Goal: Task Accomplishment & Management: Manage account settings

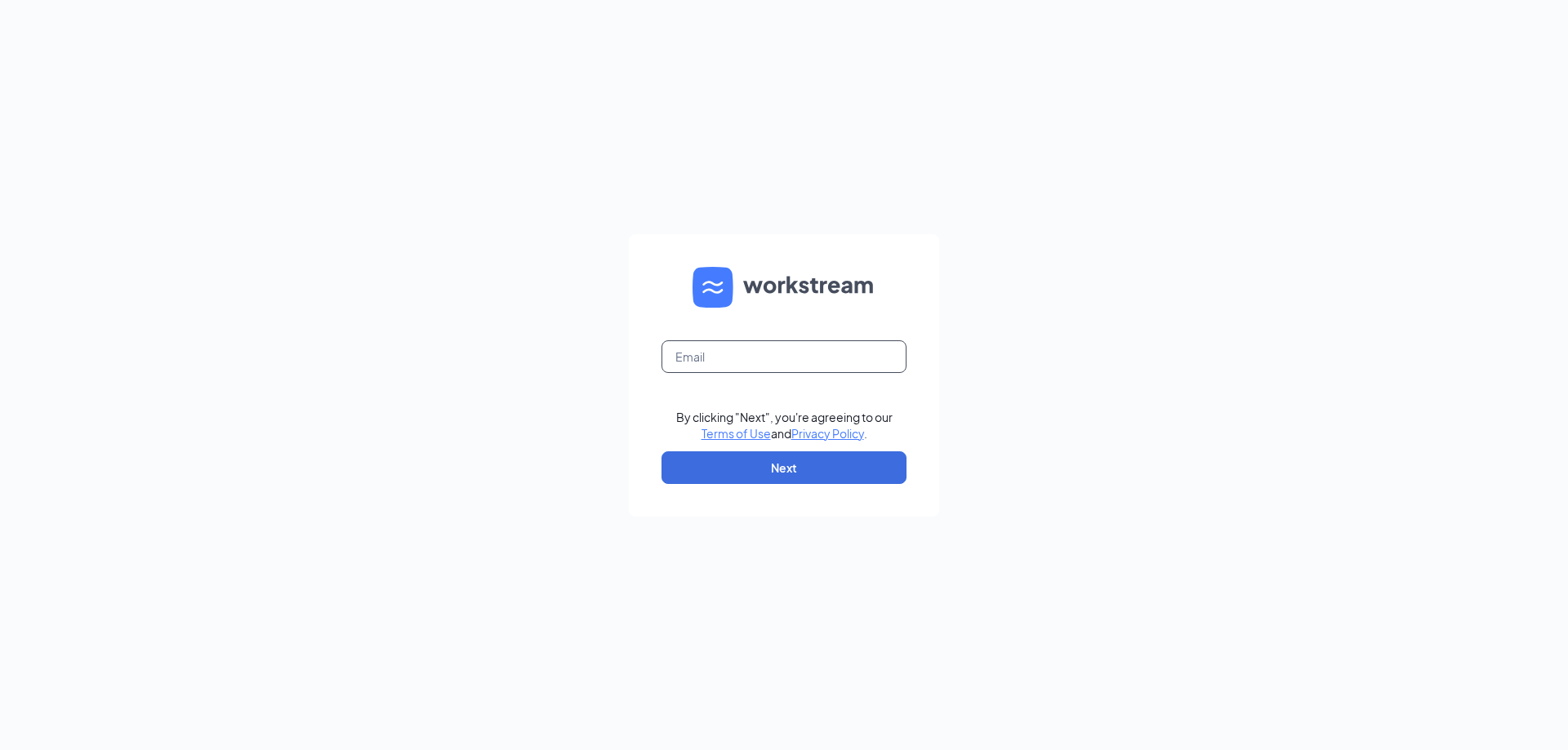
click at [763, 354] on input "text" at bounding box center [784, 357] width 245 height 33
type input "bsherrod@4rsmokehouse.com"
click at [789, 468] on button "Next" at bounding box center [784, 468] width 245 height 33
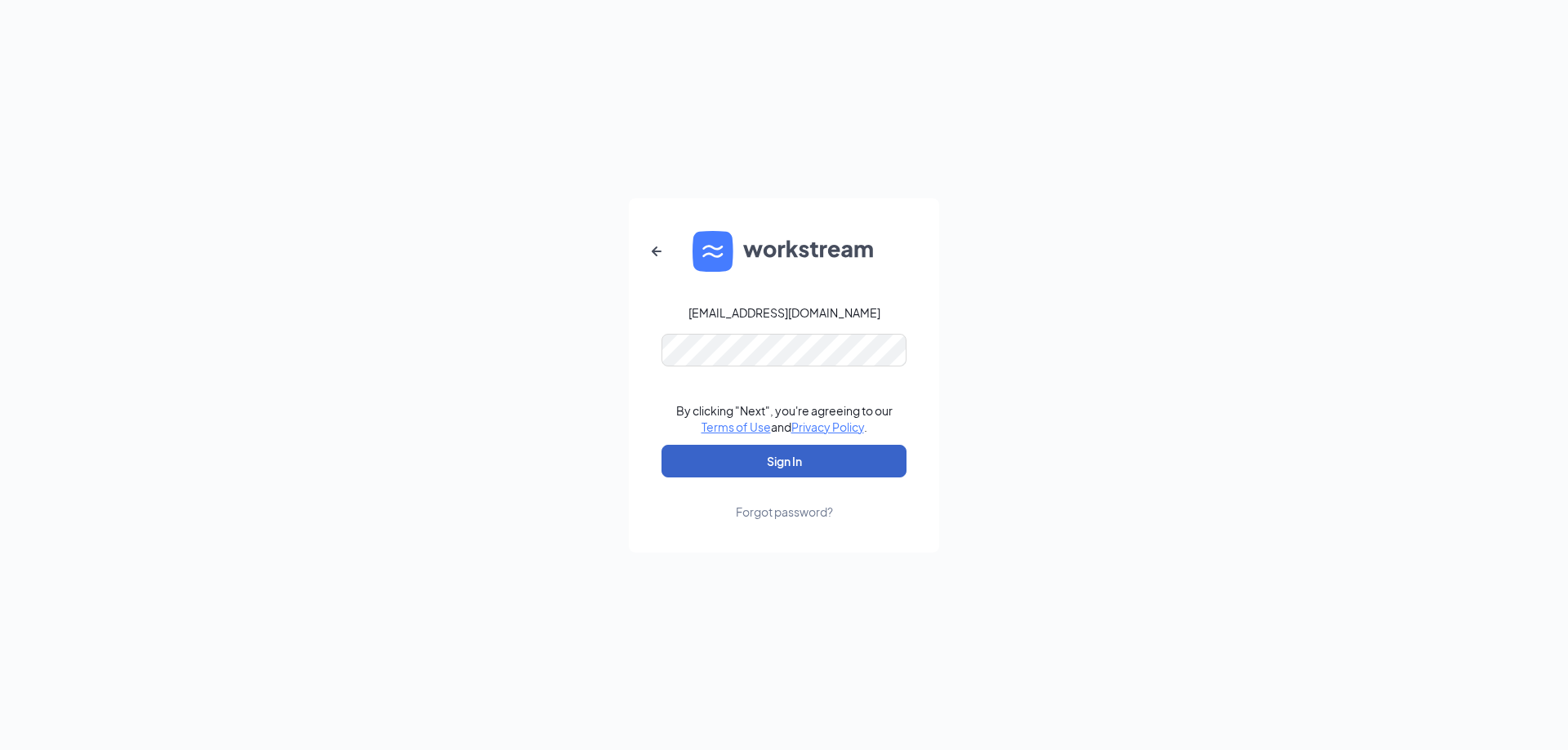
click at [760, 461] on button "Sign In" at bounding box center [784, 461] width 245 height 33
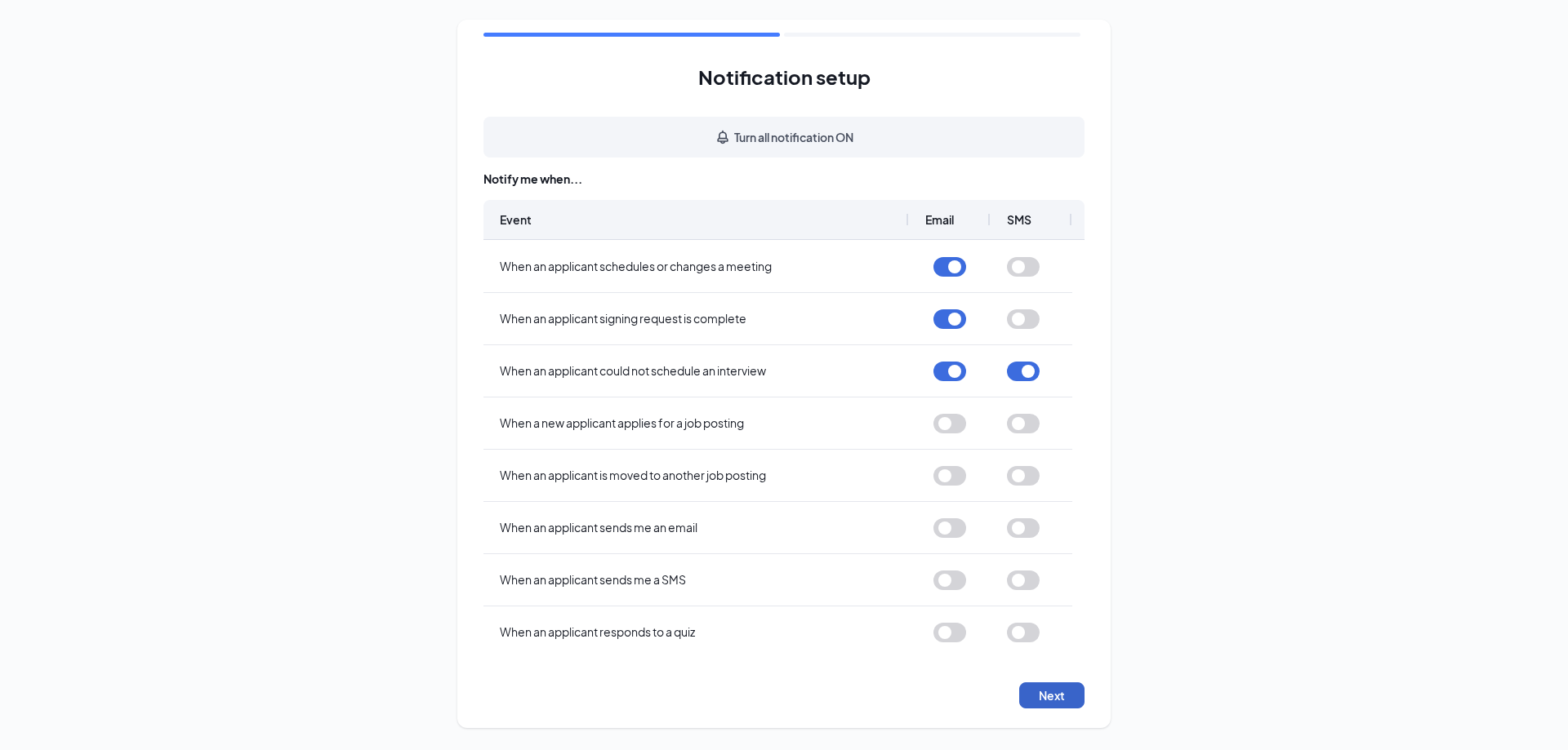
click at [1053, 697] on button "Next" at bounding box center [1052, 695] width 65 height 26
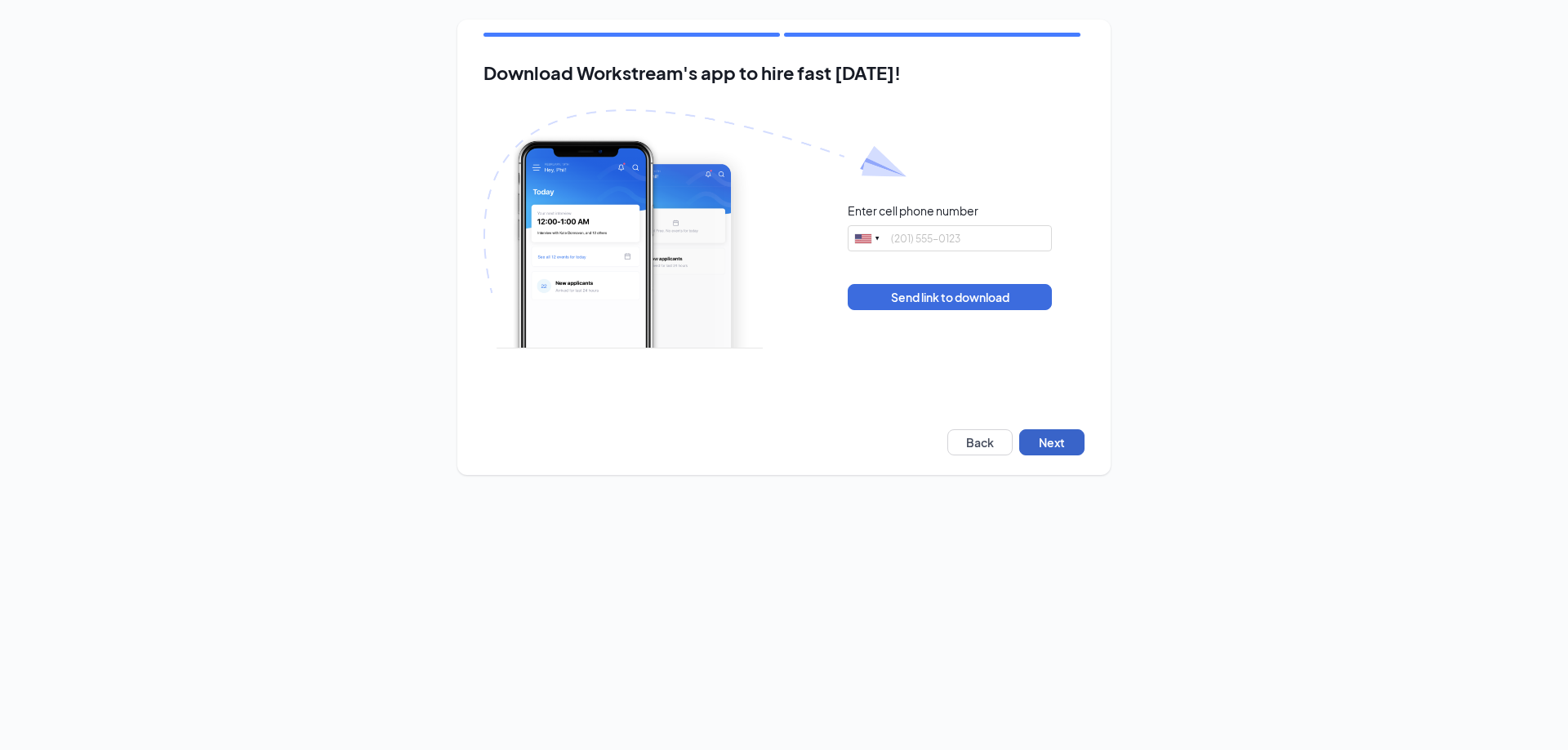
click at [1062, 439] on button "Next" at bounding box center [1052, 442] width 65 height 26
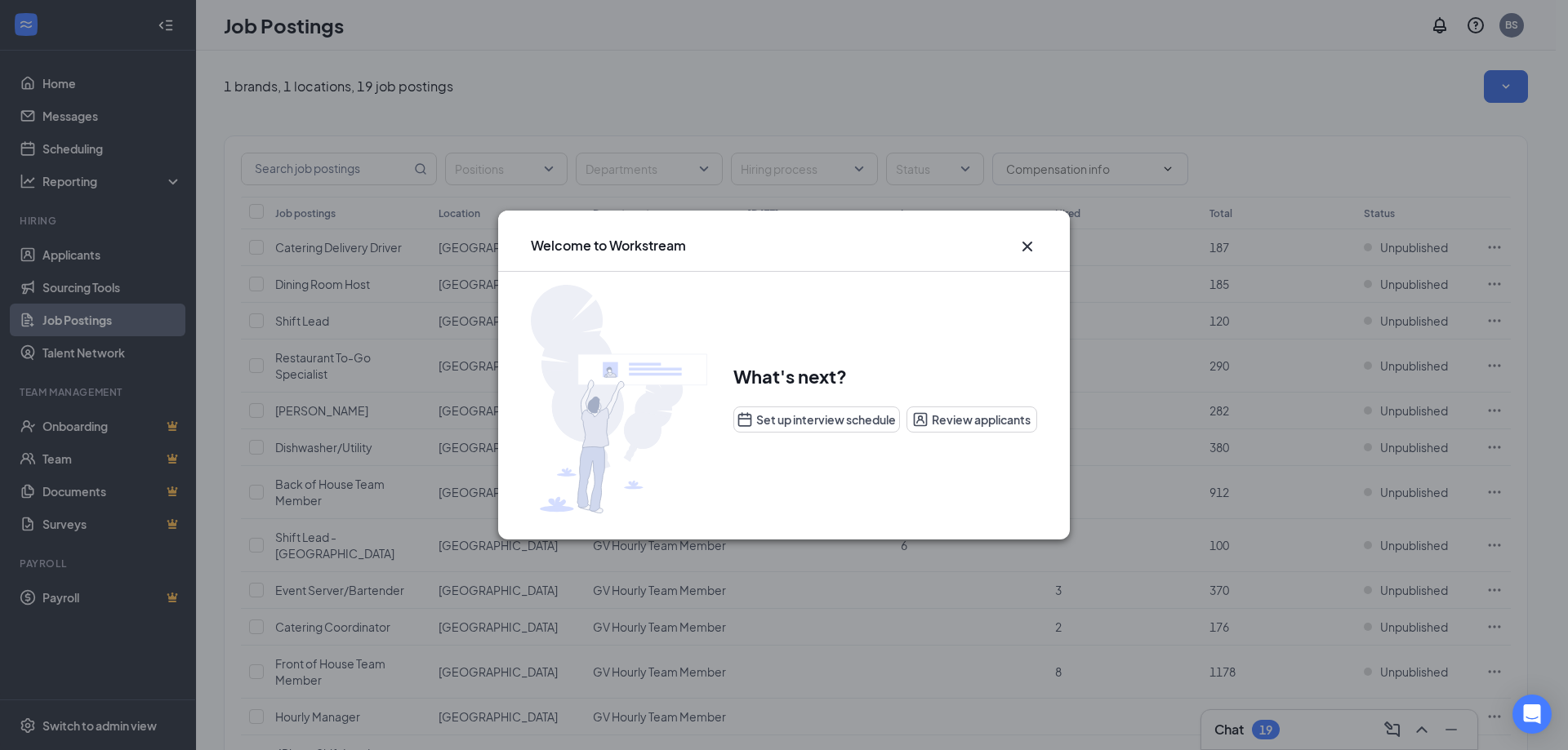
click at [1026, 244] on icon "Cross" at bounding box center [1027, 246] width 20 height 20
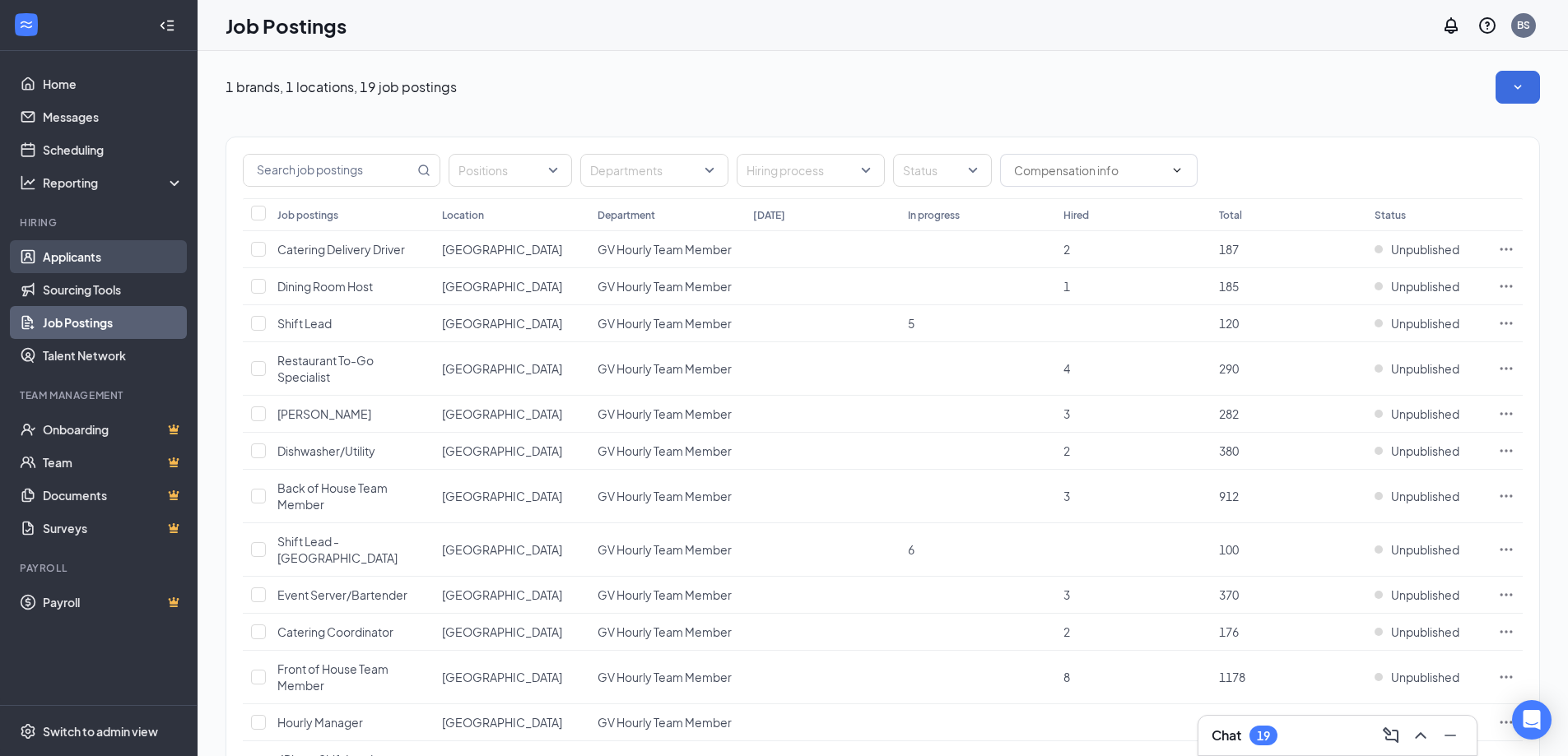
click at [75, 253] on link "Applicants" at bounding box center [113, 257] width 140 height 33
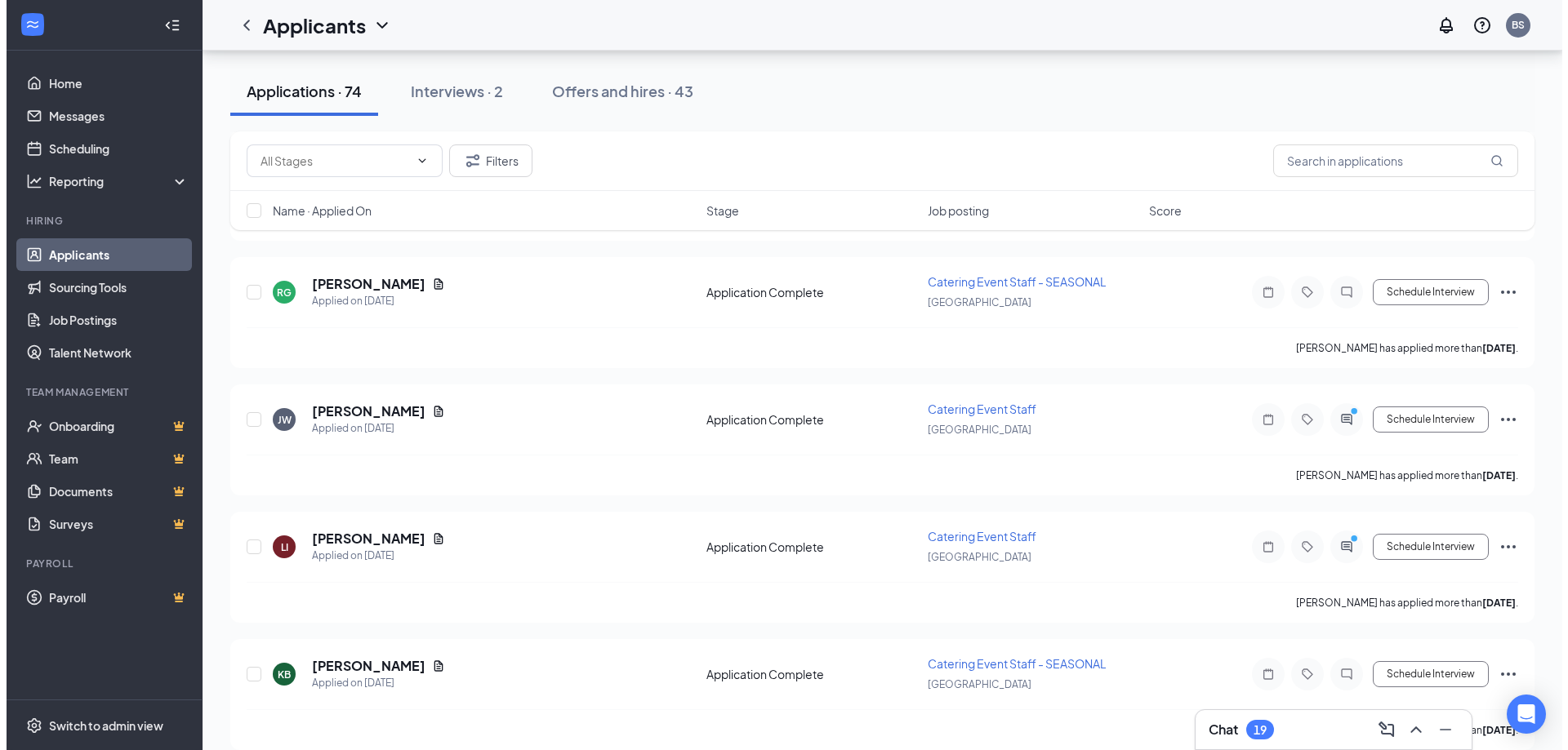
scroll to position [1550, 0]
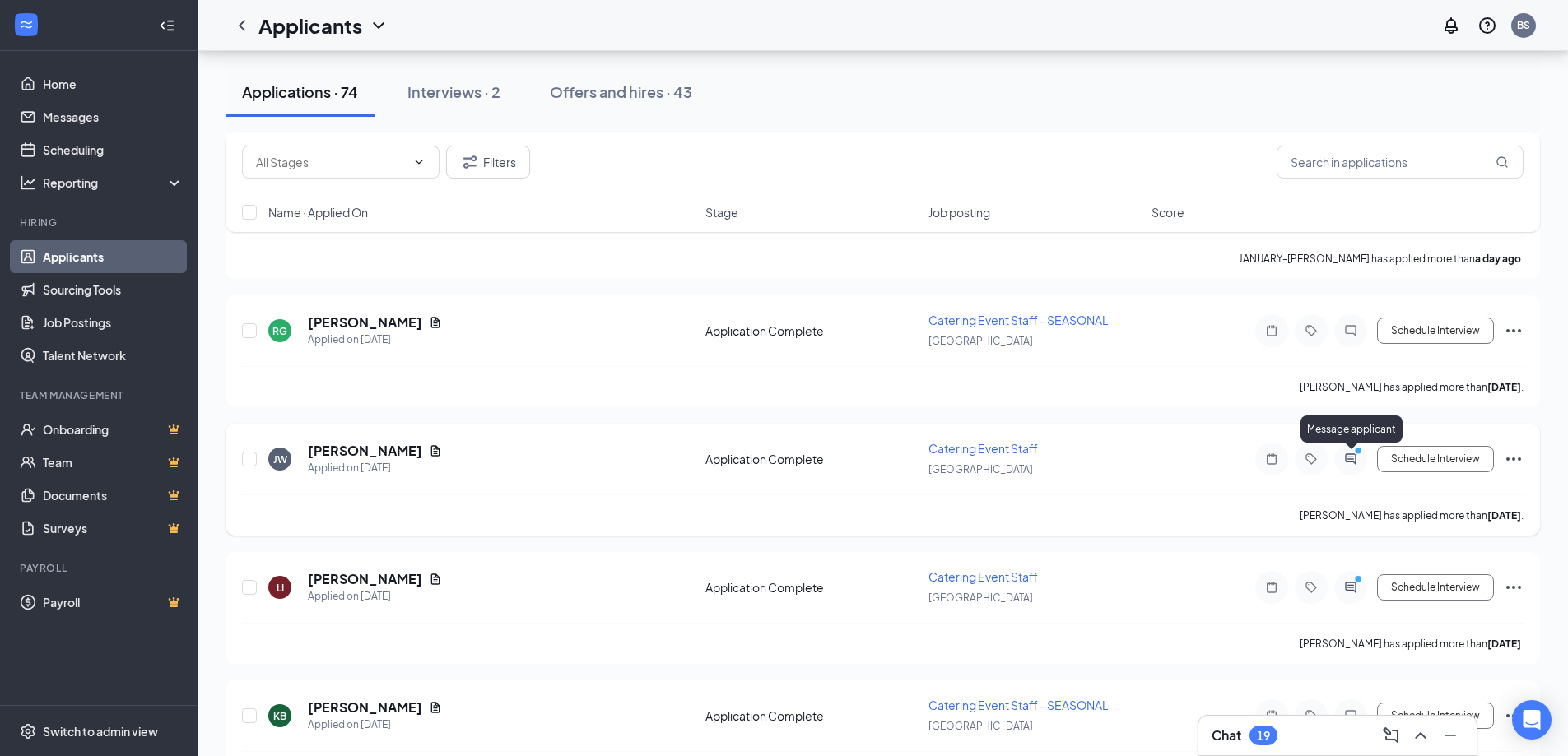
click at [1350, 463] on icon "ActiveChat" at bounding box center [1350, 459] width 20 height 13
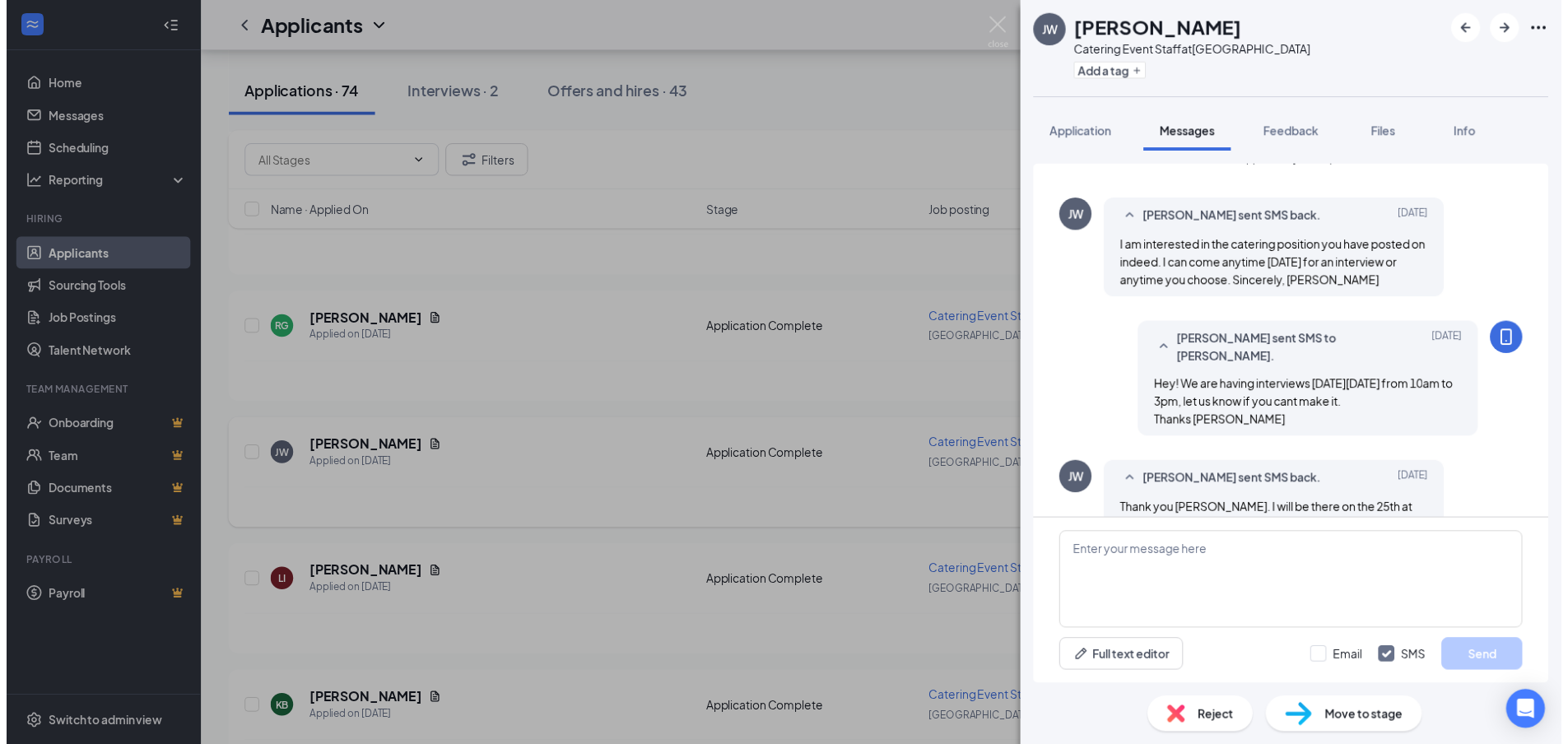
scroll to position [46, 0]
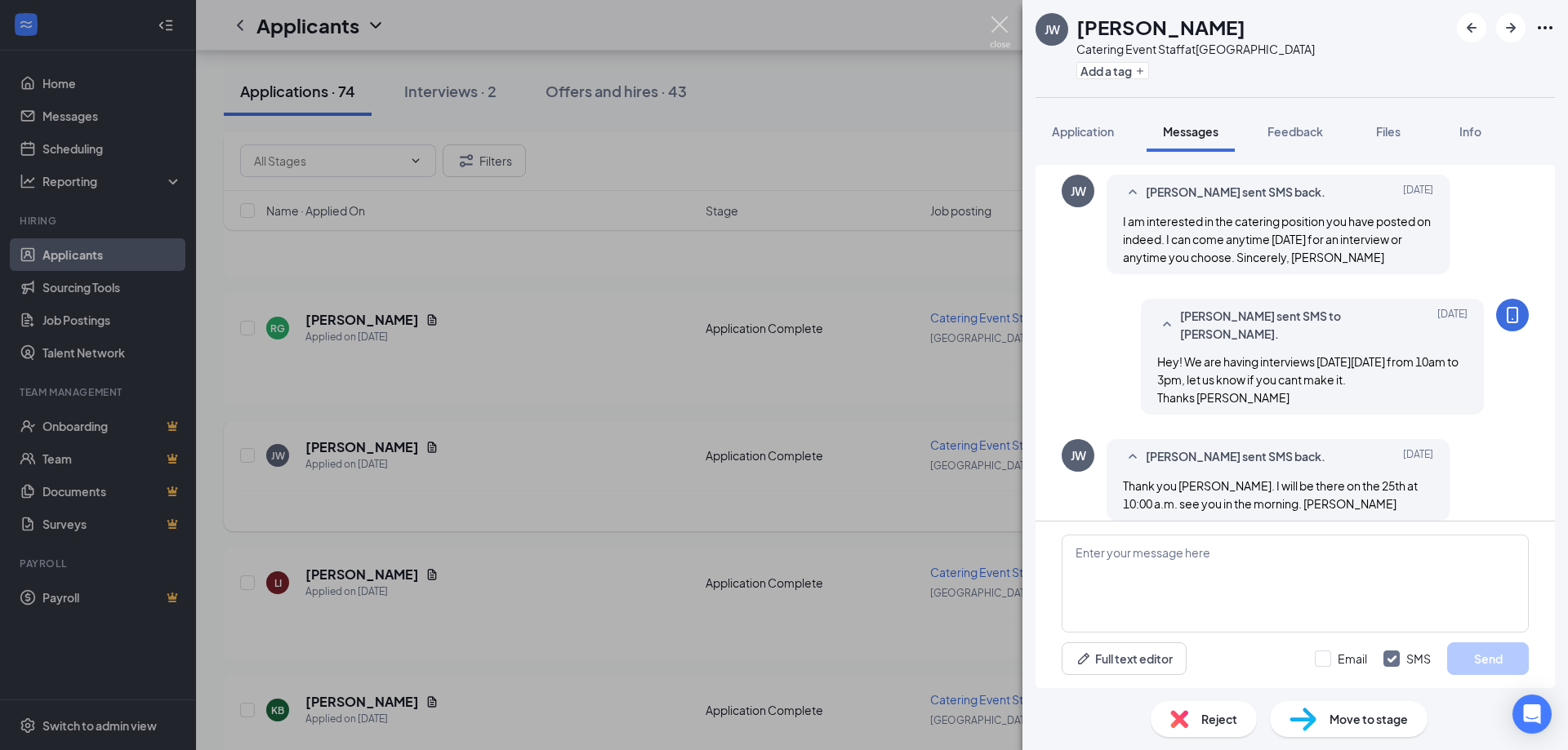
click at [999, 23] on img at bounding box center [999, 32] width 20 height 32
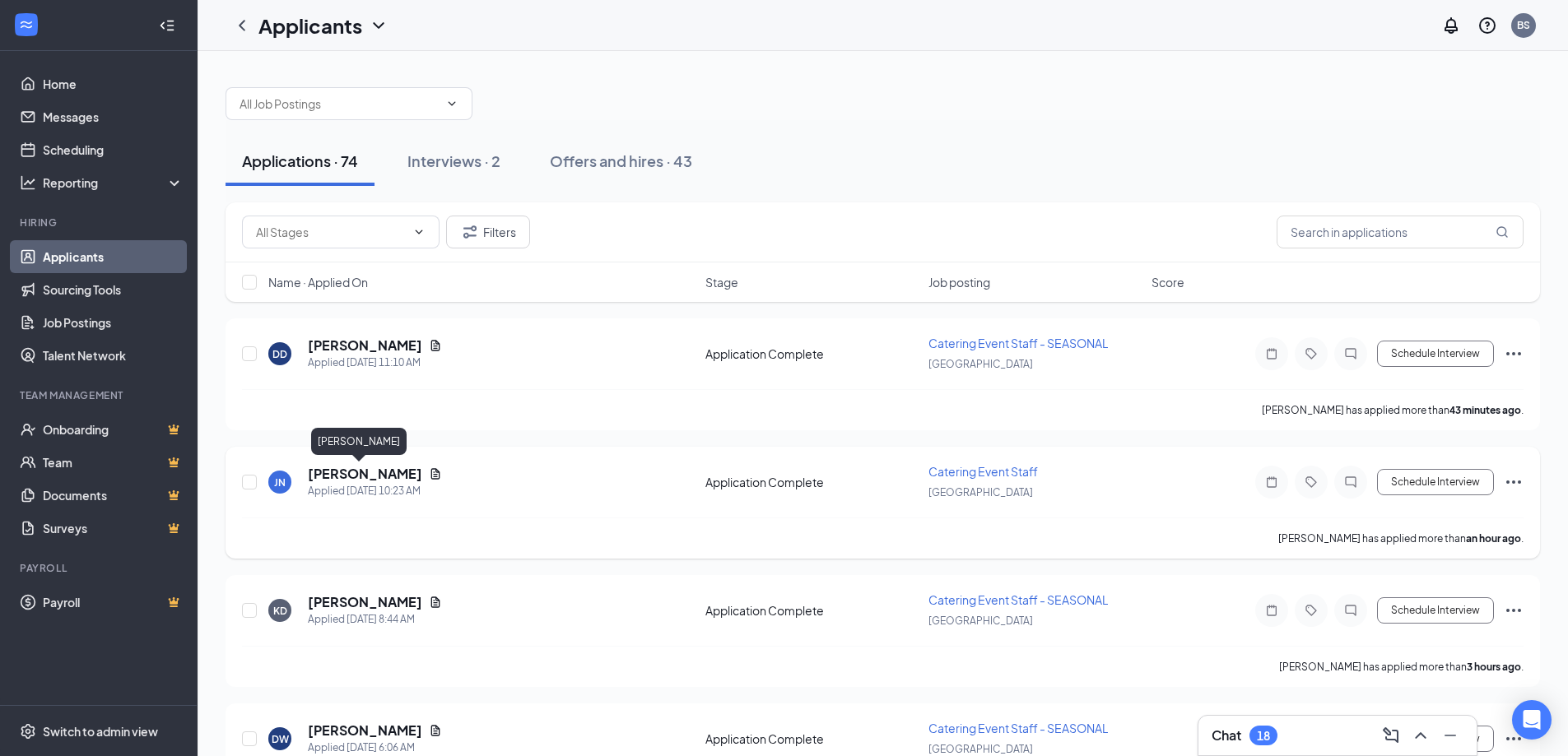
click at [354, 476] on h5 "[PERSON_NAME]" at bounding box center [365, 474] width 114 height 18
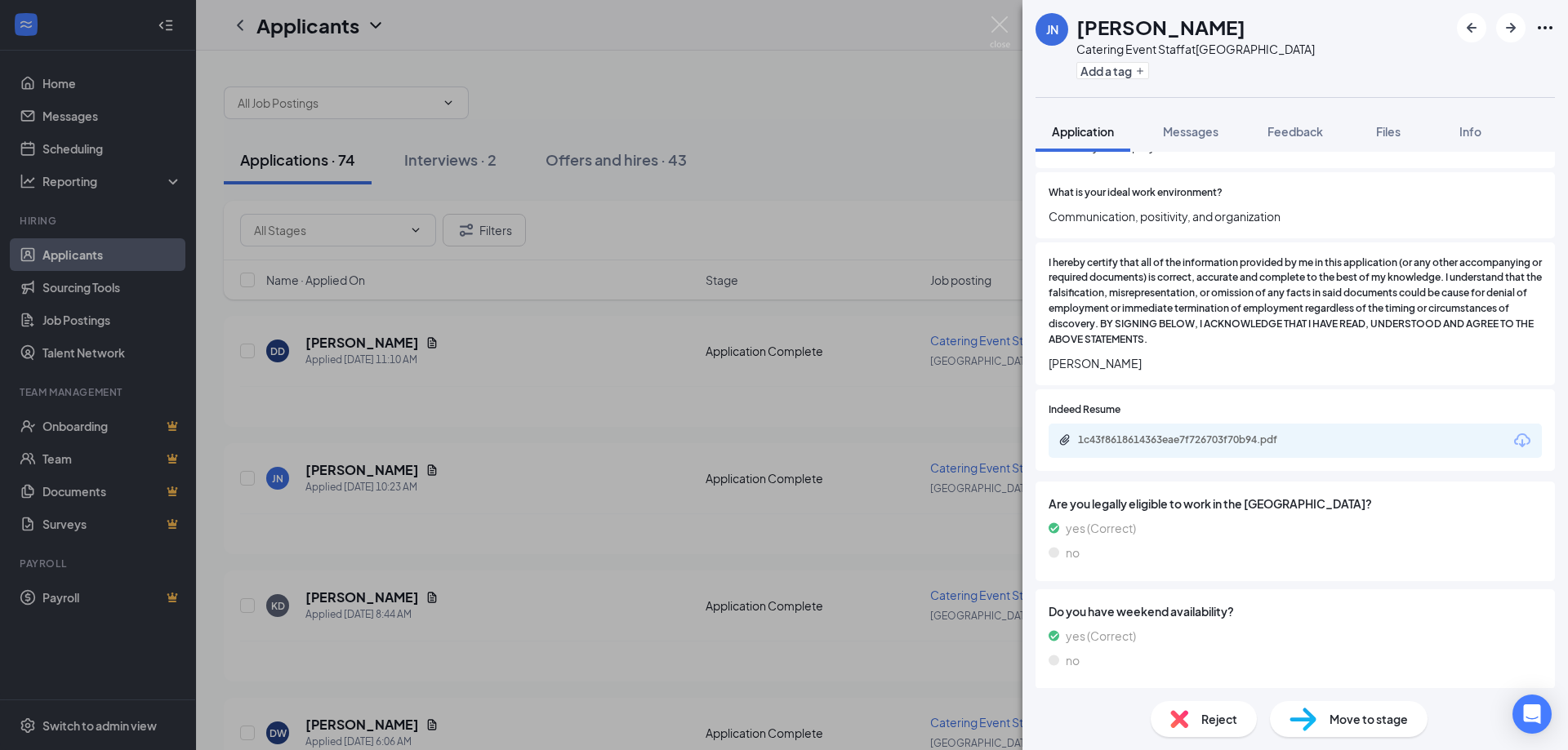
scroll to position [1189, 0]
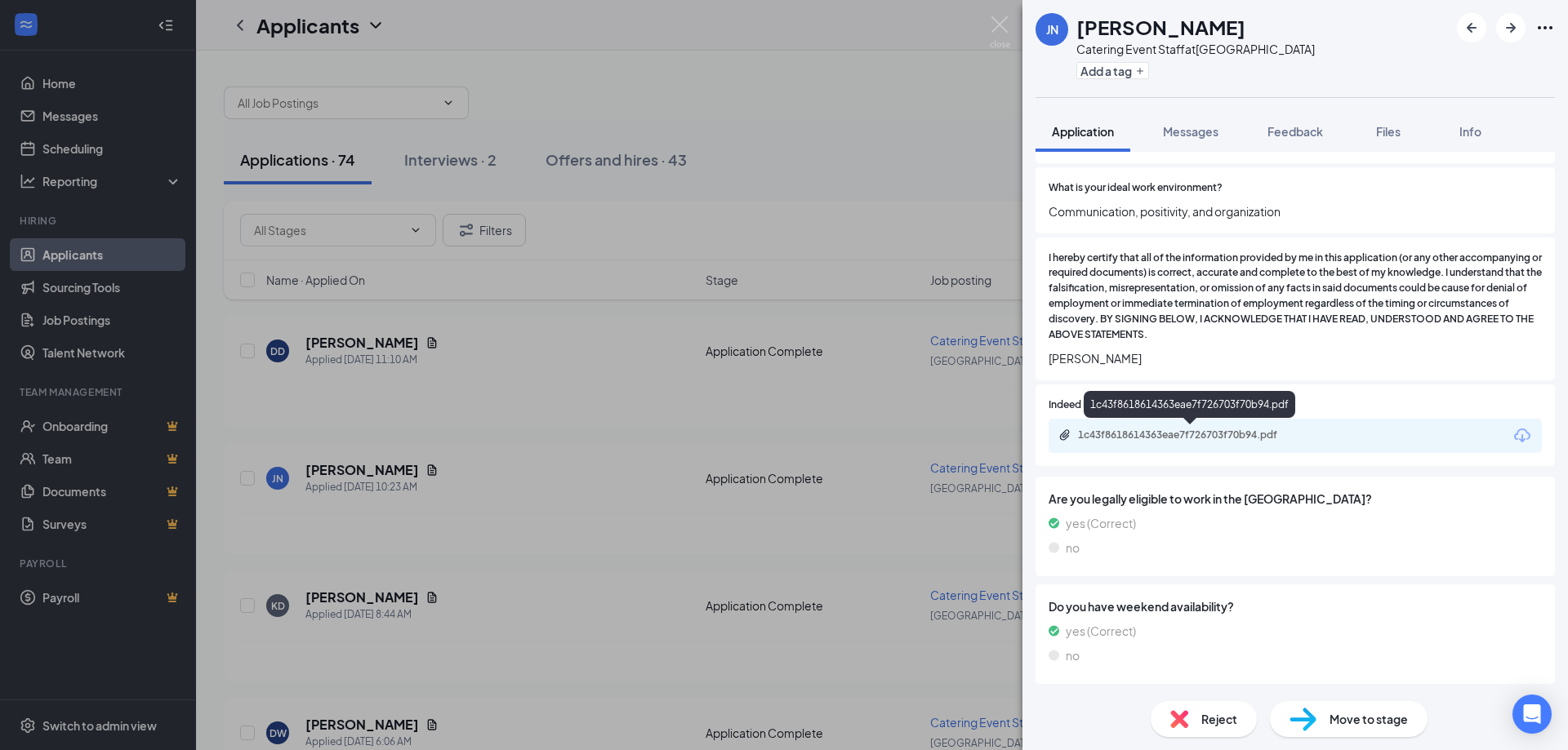
click at [1196, 430] on div "1c43f8618614363eae7f726703f70b94.pdf" at bounding box center [1192, 434] width 229 height 13
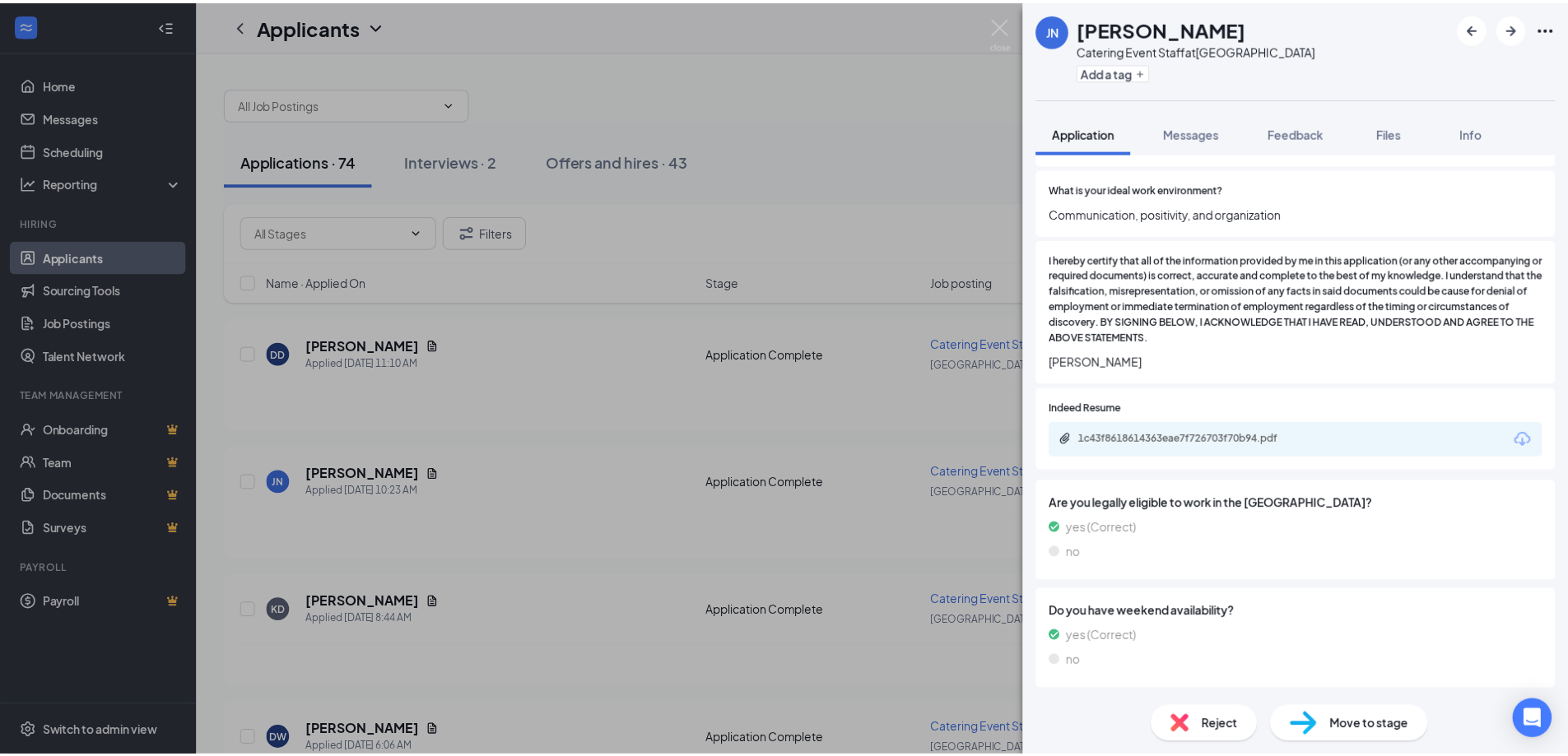
scroll to position [1192, 0]
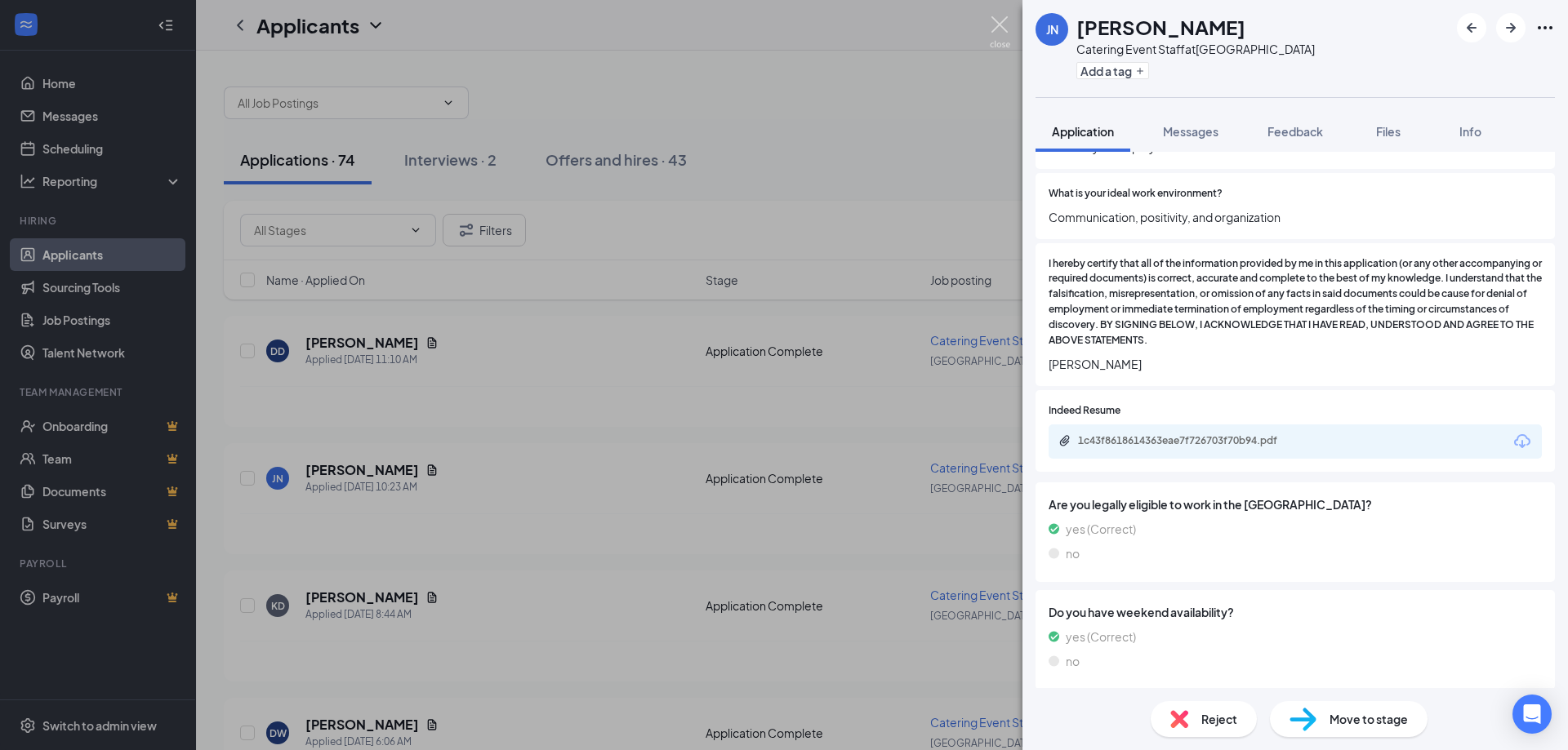
click at [998, 23] on img at bounding box center [999, 32] width 20 height 32
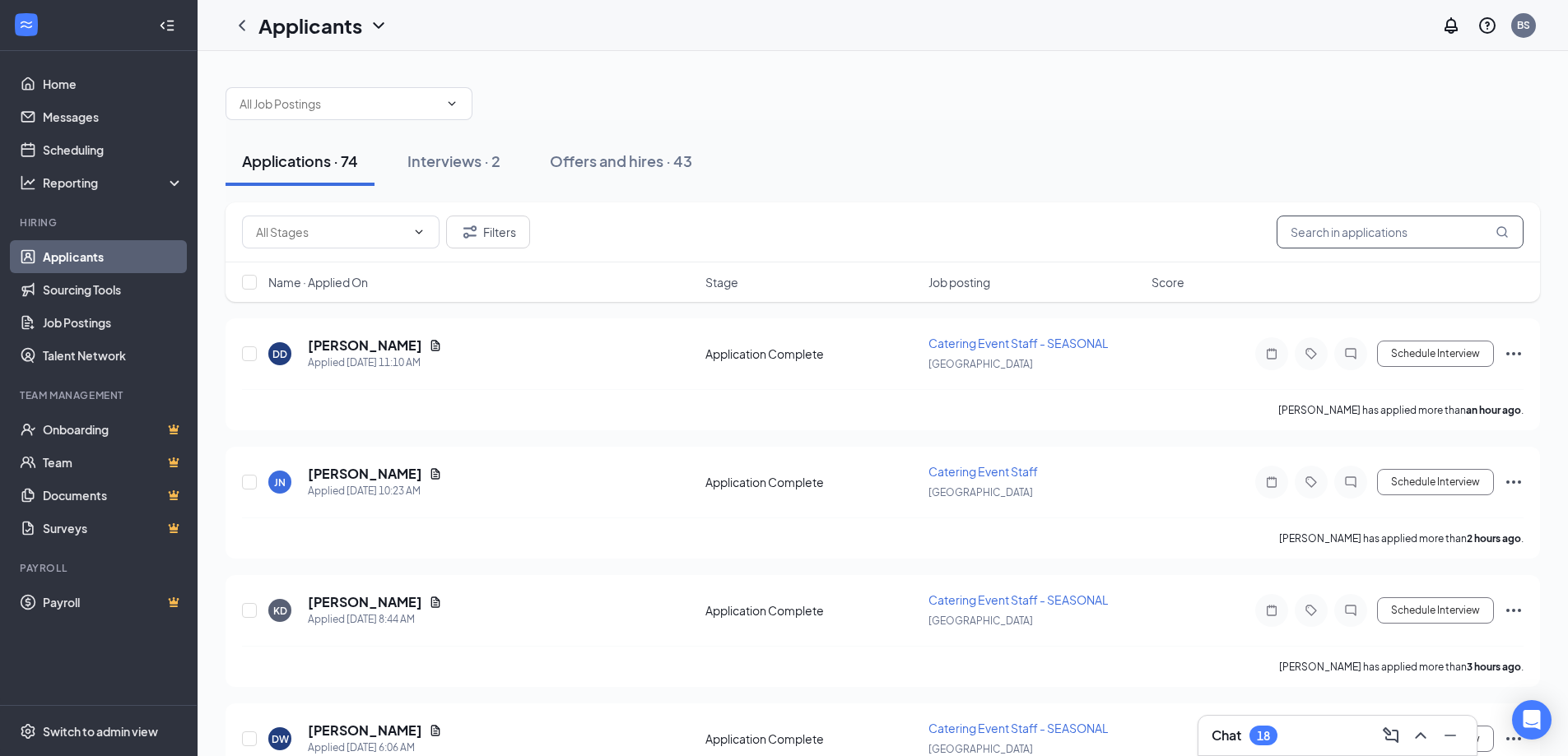
click at [1370, 226] on input "text" at bounding box center [1400, 232] width 247 height 33
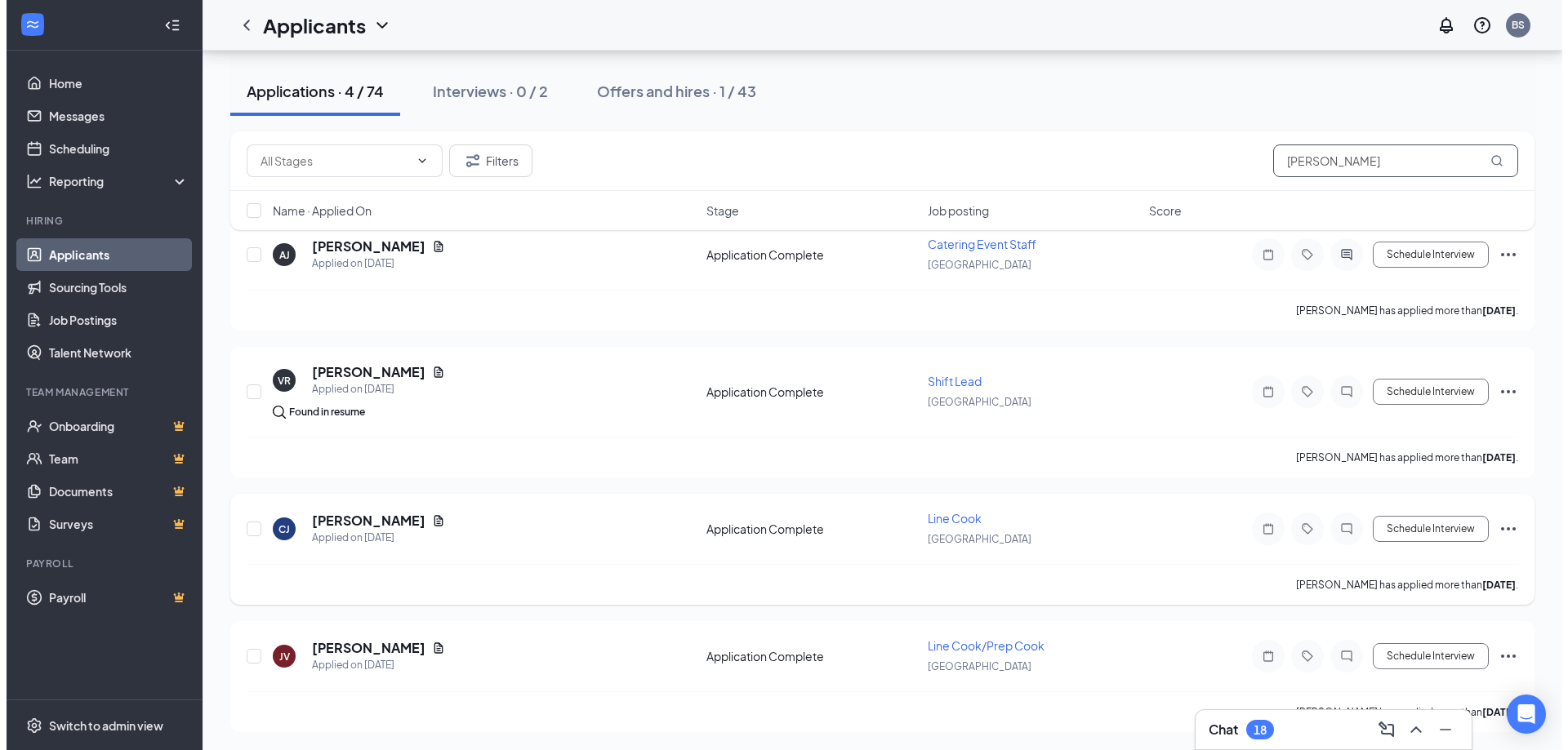
scroll to position [98, 0]
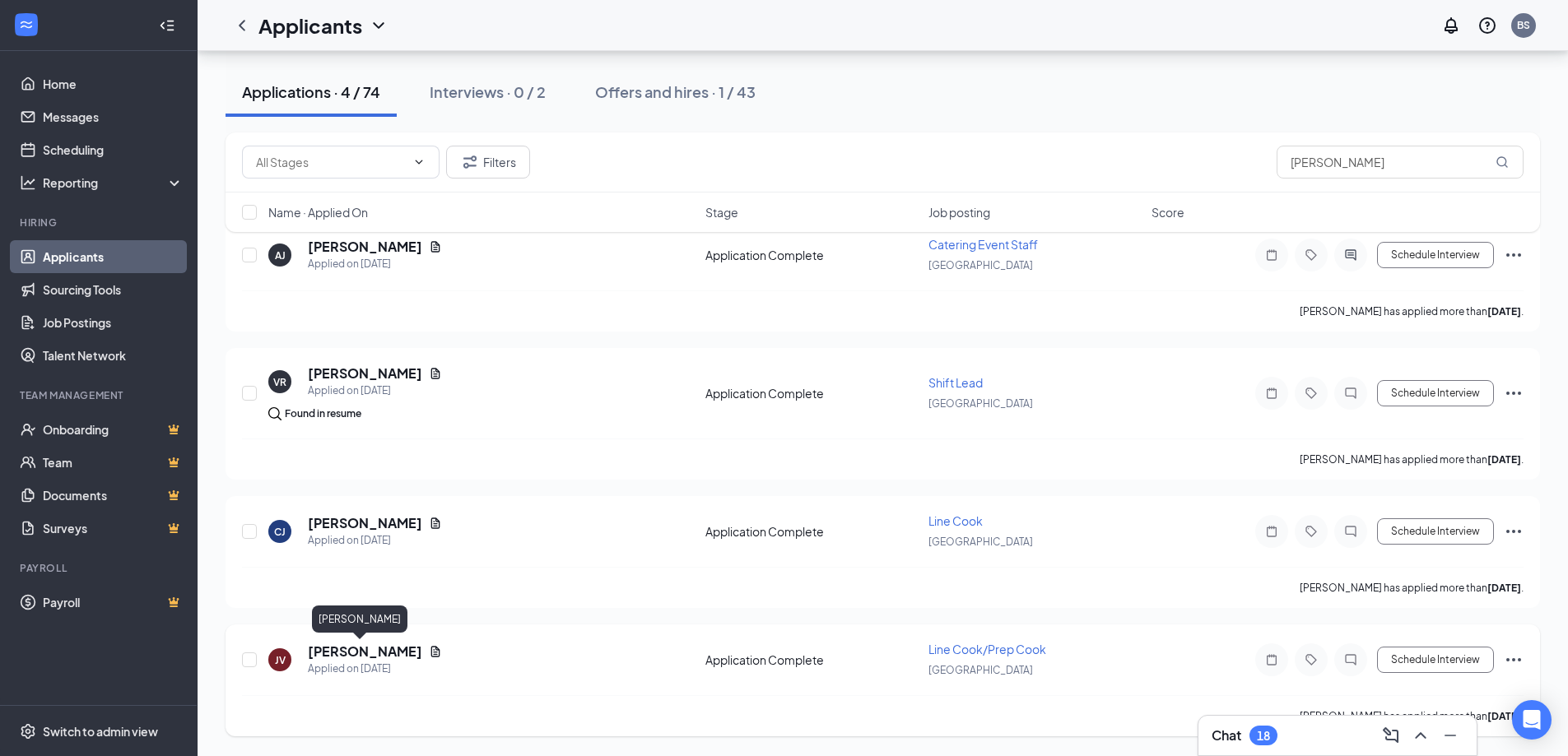
click at [353, 651] on h5 "John Viaggio" at bounding box center [365, 652] width 114 height 18
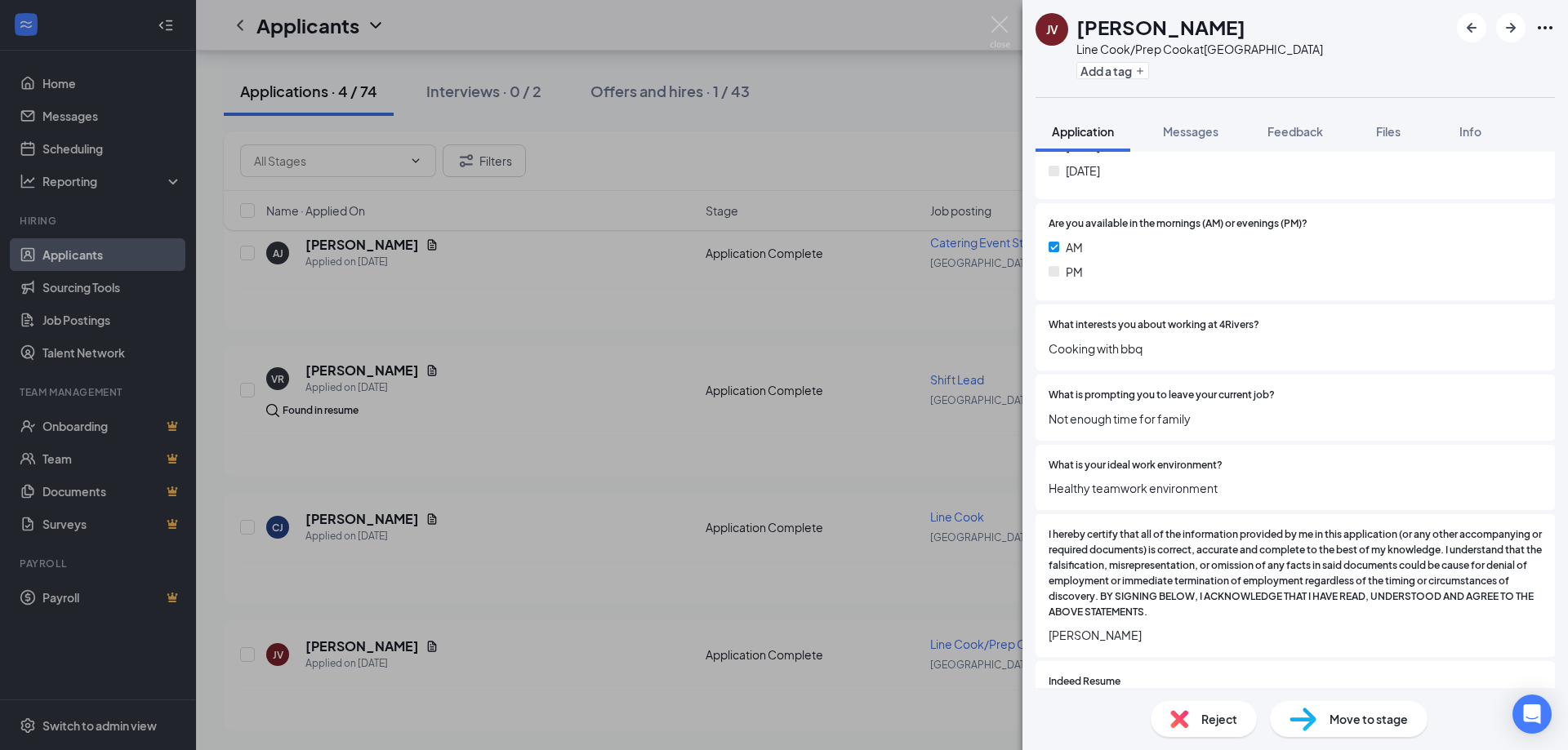
scroll to position [1335, 0]
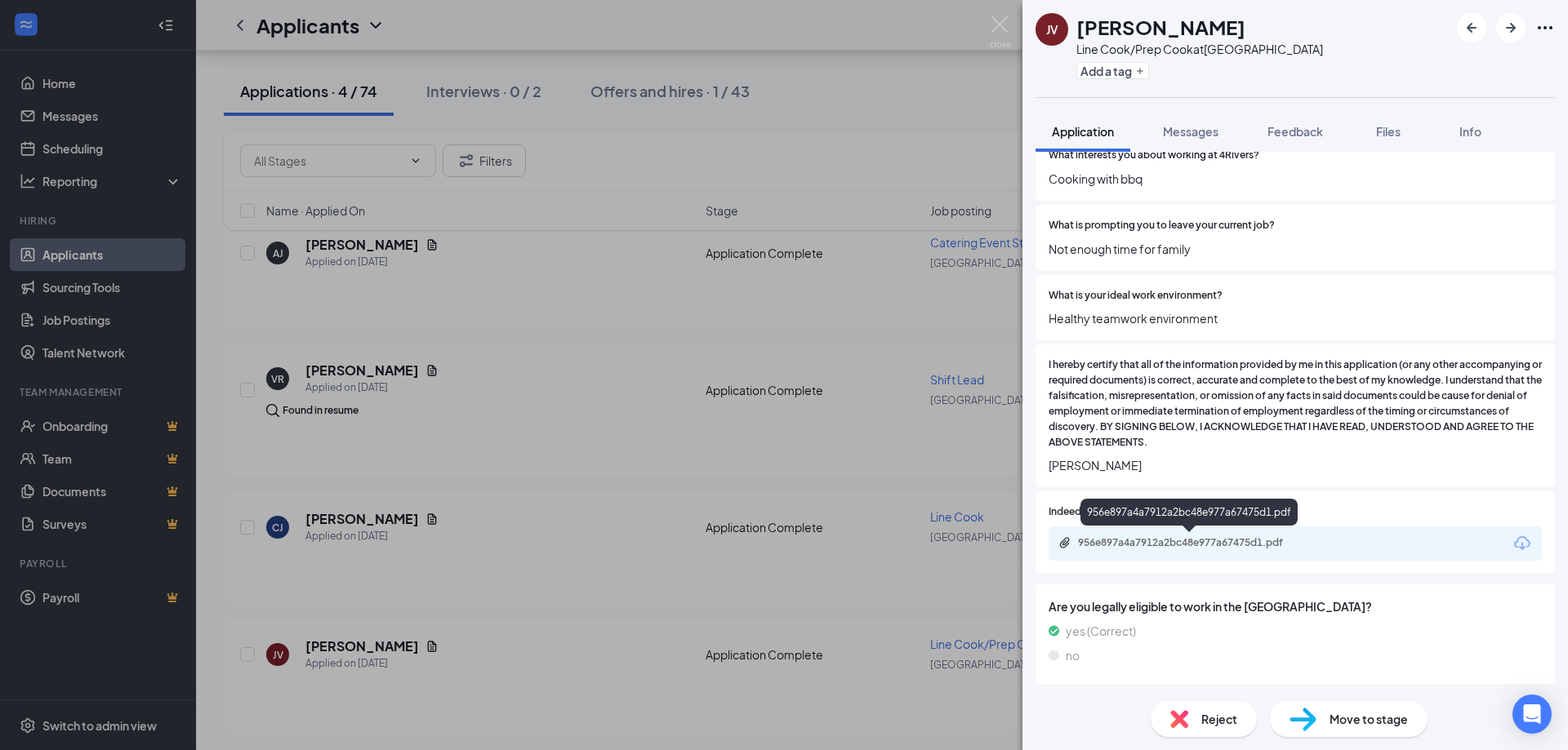
click at [1154, 546] on div "956e897a4a7912a2bc48e977a67475d1.pdf" at bounding box center [1192, 542] width 229 height 13
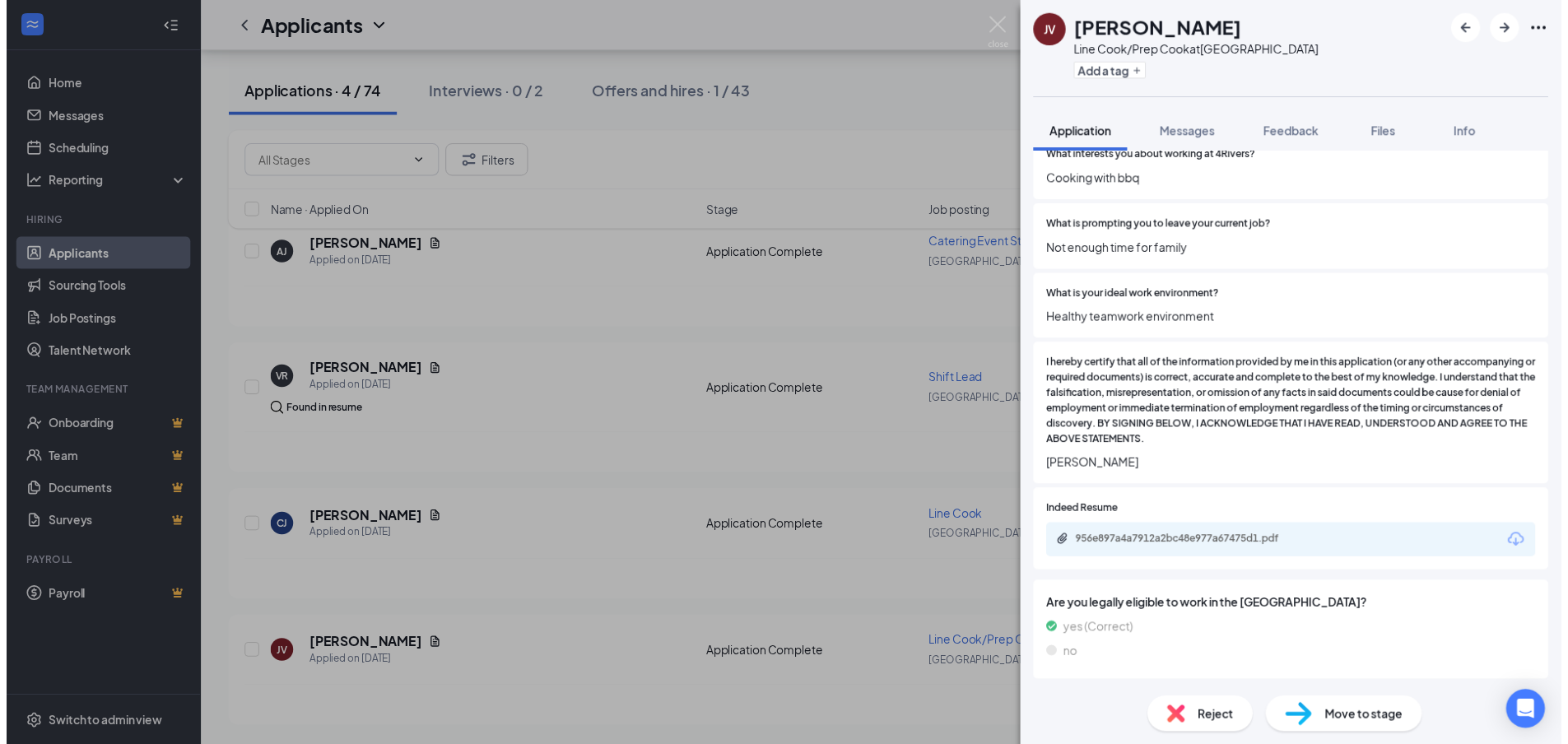
scroll to position [1341, 0]
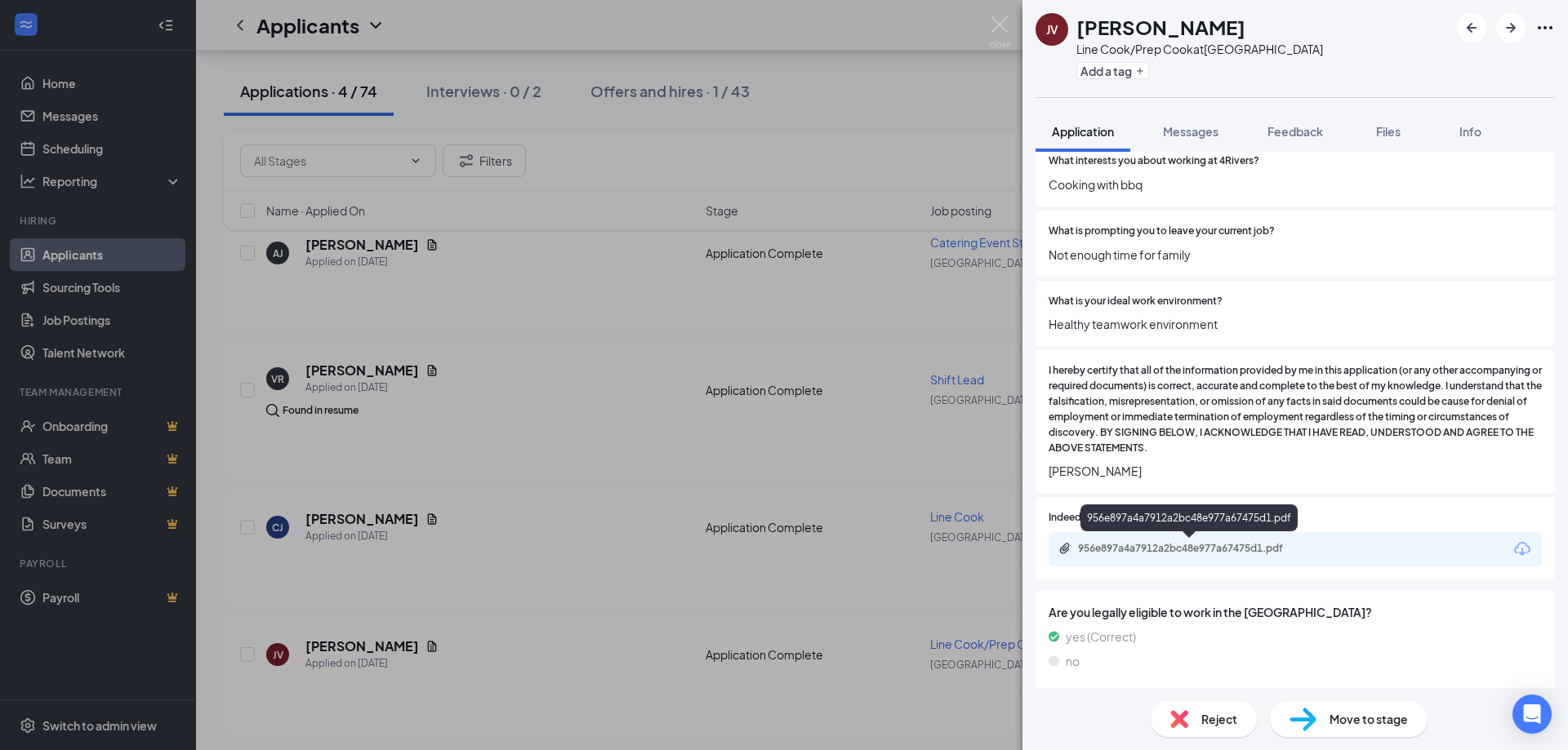
click at [1189, 549] on div "956e897a4a7912a2bc48e977a67475d1.pdf" at bounding box center [1192, 548] width 229 height 13
click at [1000, 27] on img at bounding box center [999, 32] width 20 height 32
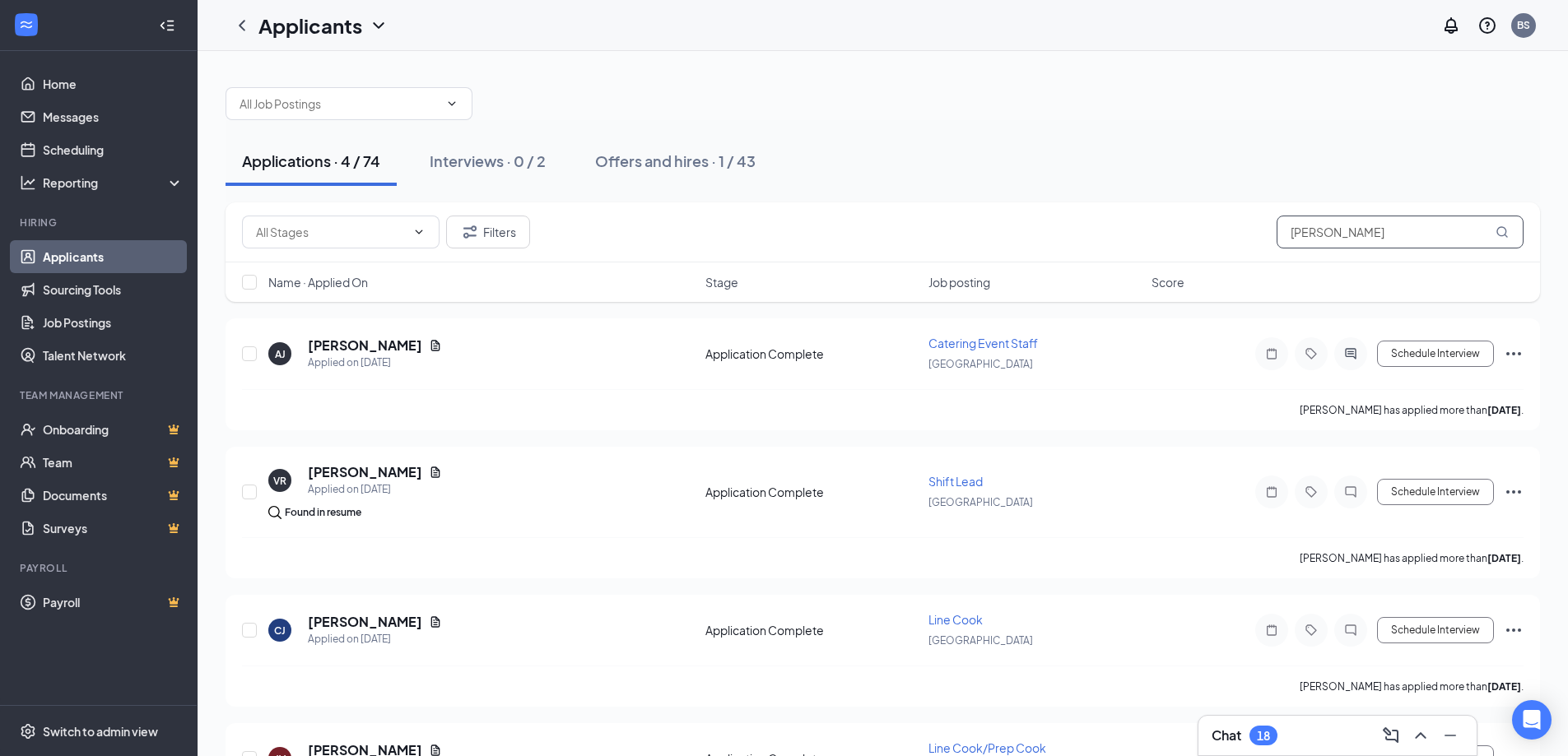
drag, startPoint x: 1332, startPoint y: 227, endPoint x: 1229, endPoint y: 232, distance: 103.1
click at [1229, 232] on div "Filters john" at bounding box center [883, 232] width 1281 height 33
paste input "eramiah"
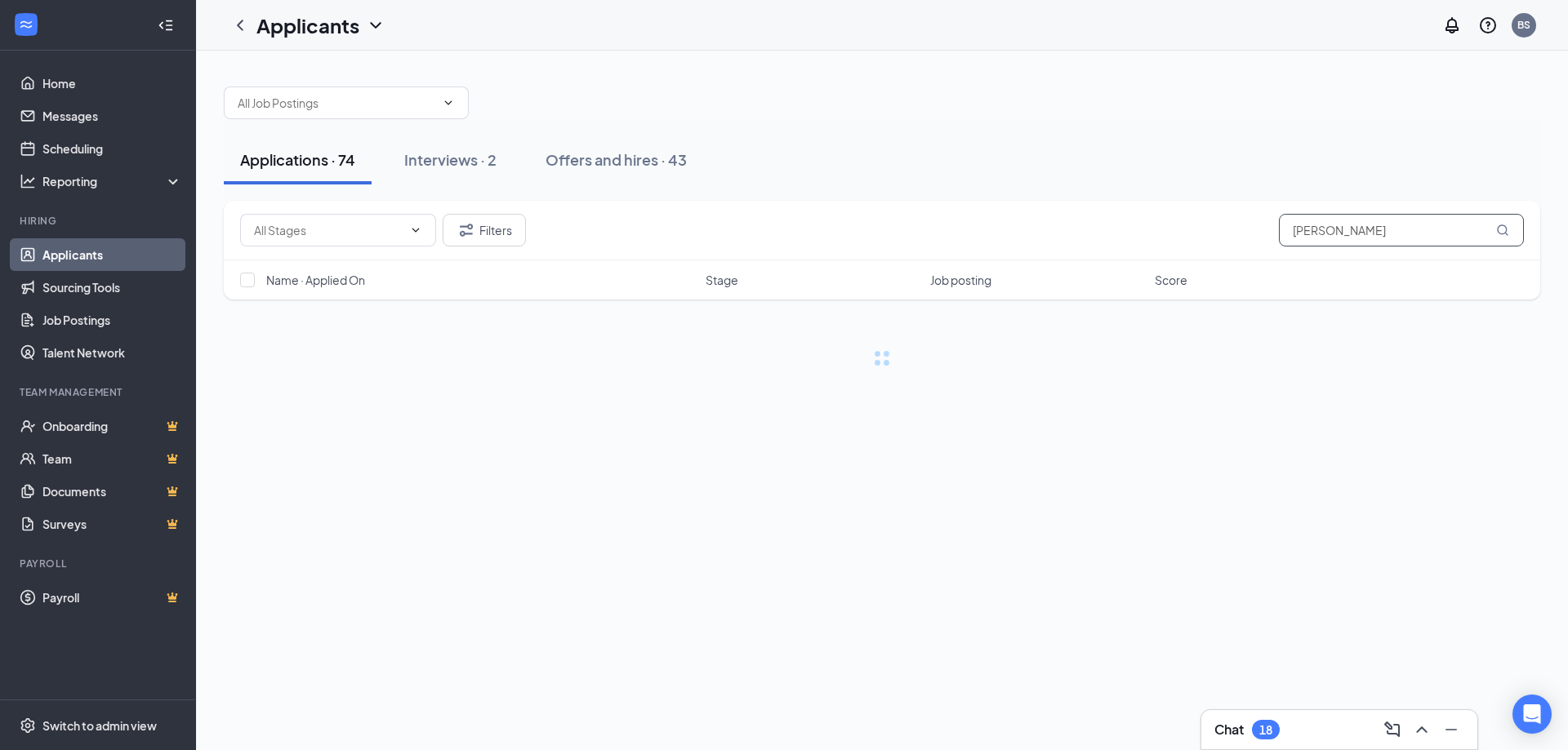
type input "jeramiah"
click at [356, 30] on h1 "Applicants" at bounding box center [308, 25] width 103 height 28
click at [320, 106] on link "Archived applicants" at bounding box center [354, 106] width 177 height 17
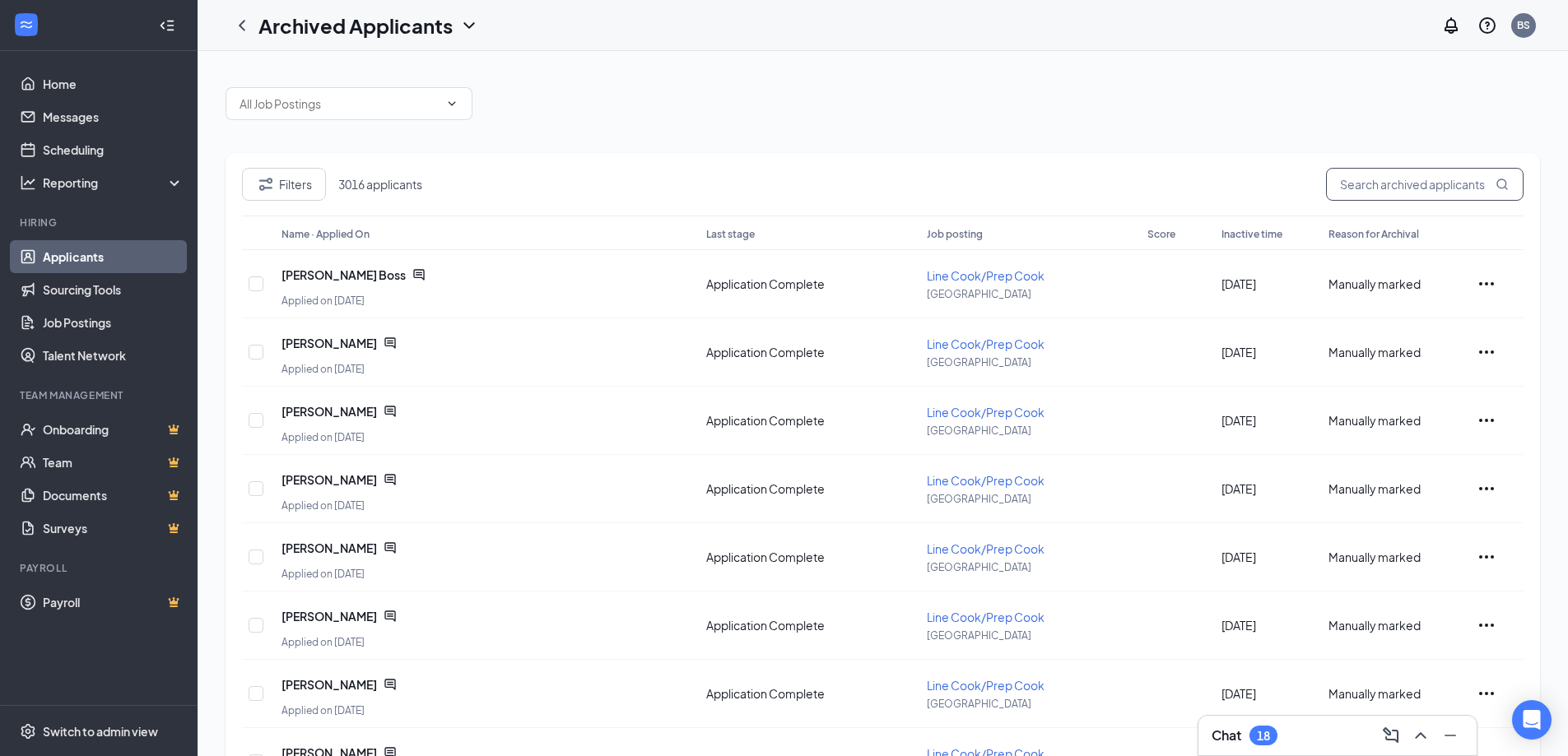
click at [1413, 182] on input "text" at bounding box center [1424, 184] width 197 height 33
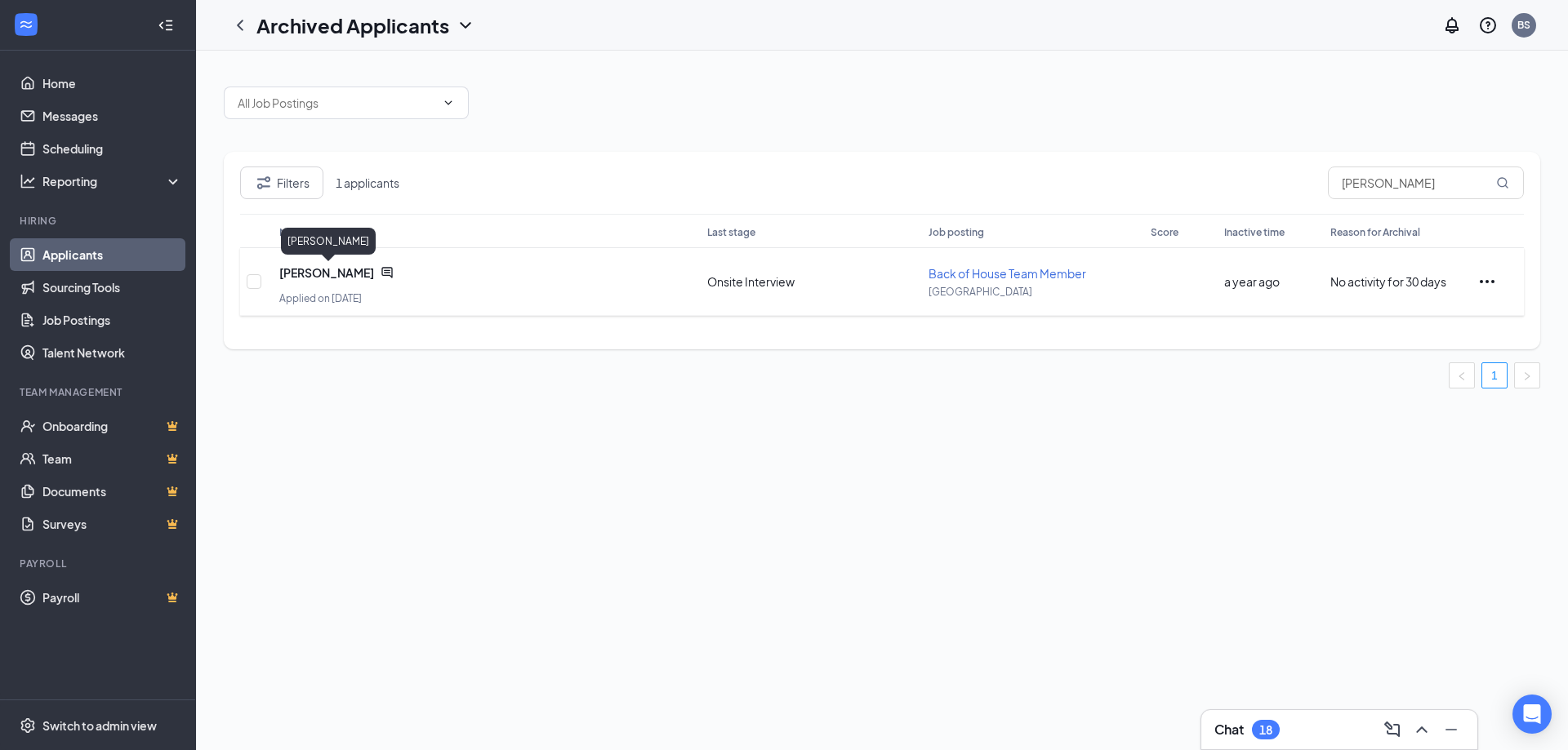
click at [337, 276] on span "Jeremiah Kaufman" at bounding box center [326, 272] width 95 height 17
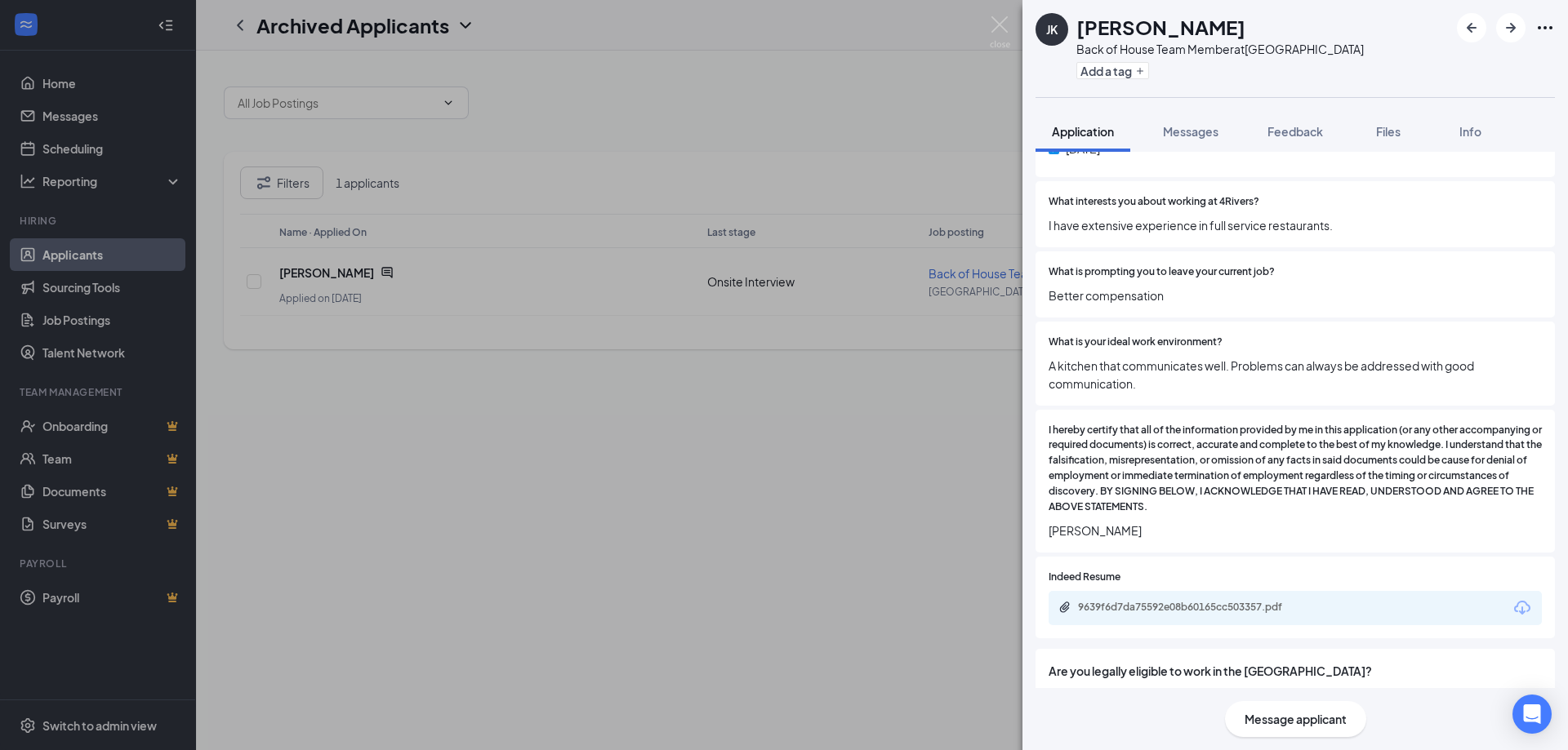
scroll to position [1182, 0]
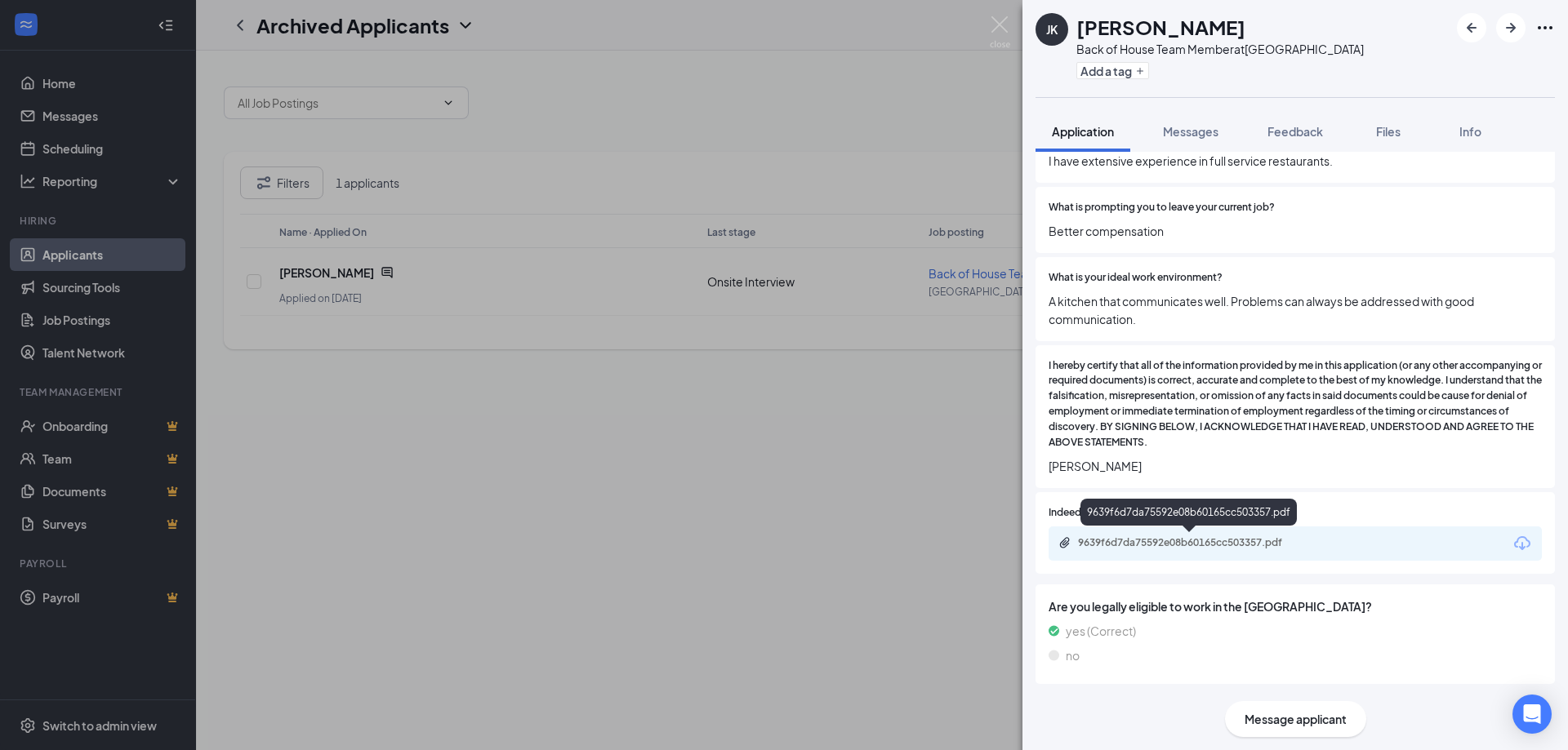
click at [1188, 543] on div "9639f6d7da75592e08b60165cc503357.pdf" at bounding box center [1192, 542] width 229 height 13
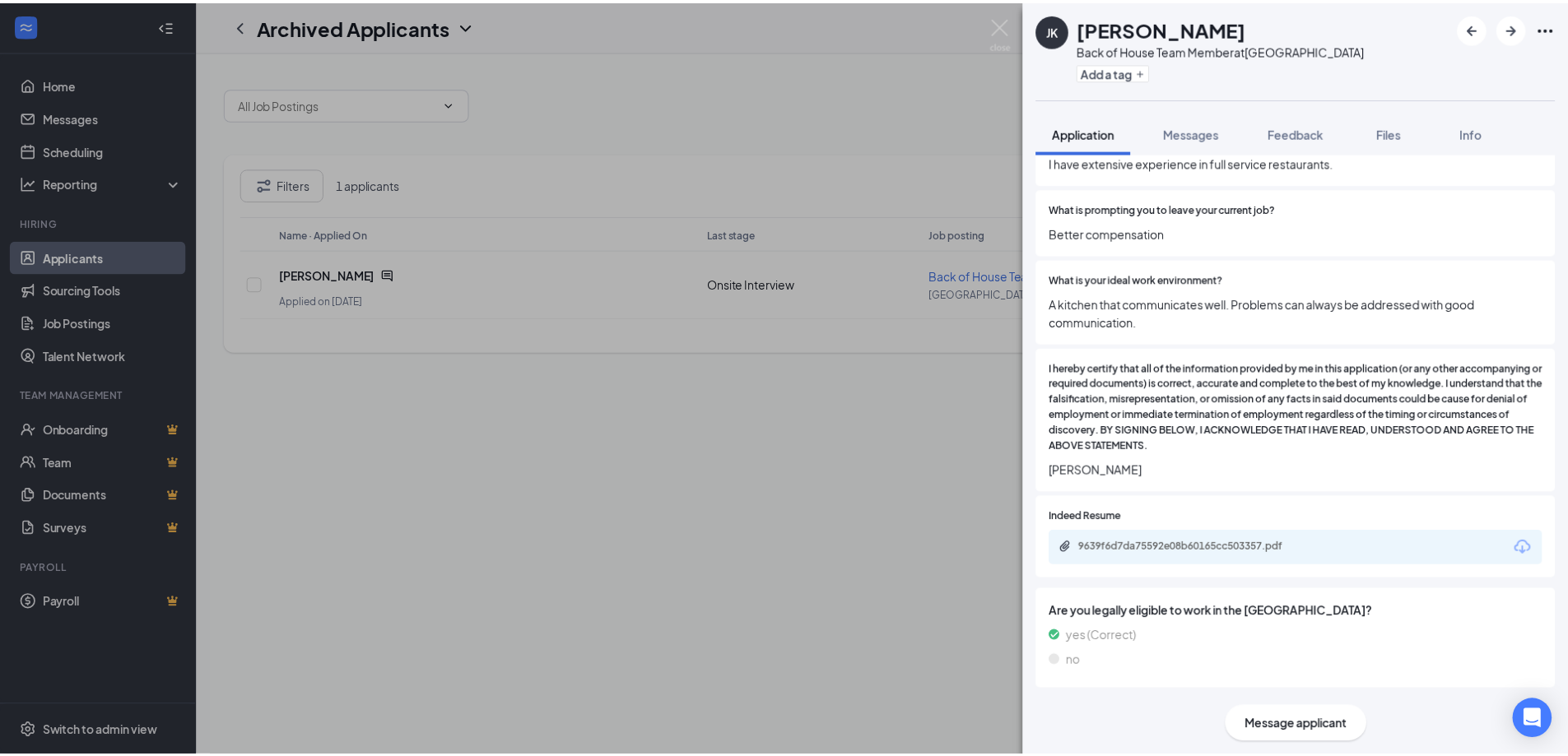
scroll to position [1186, 0]
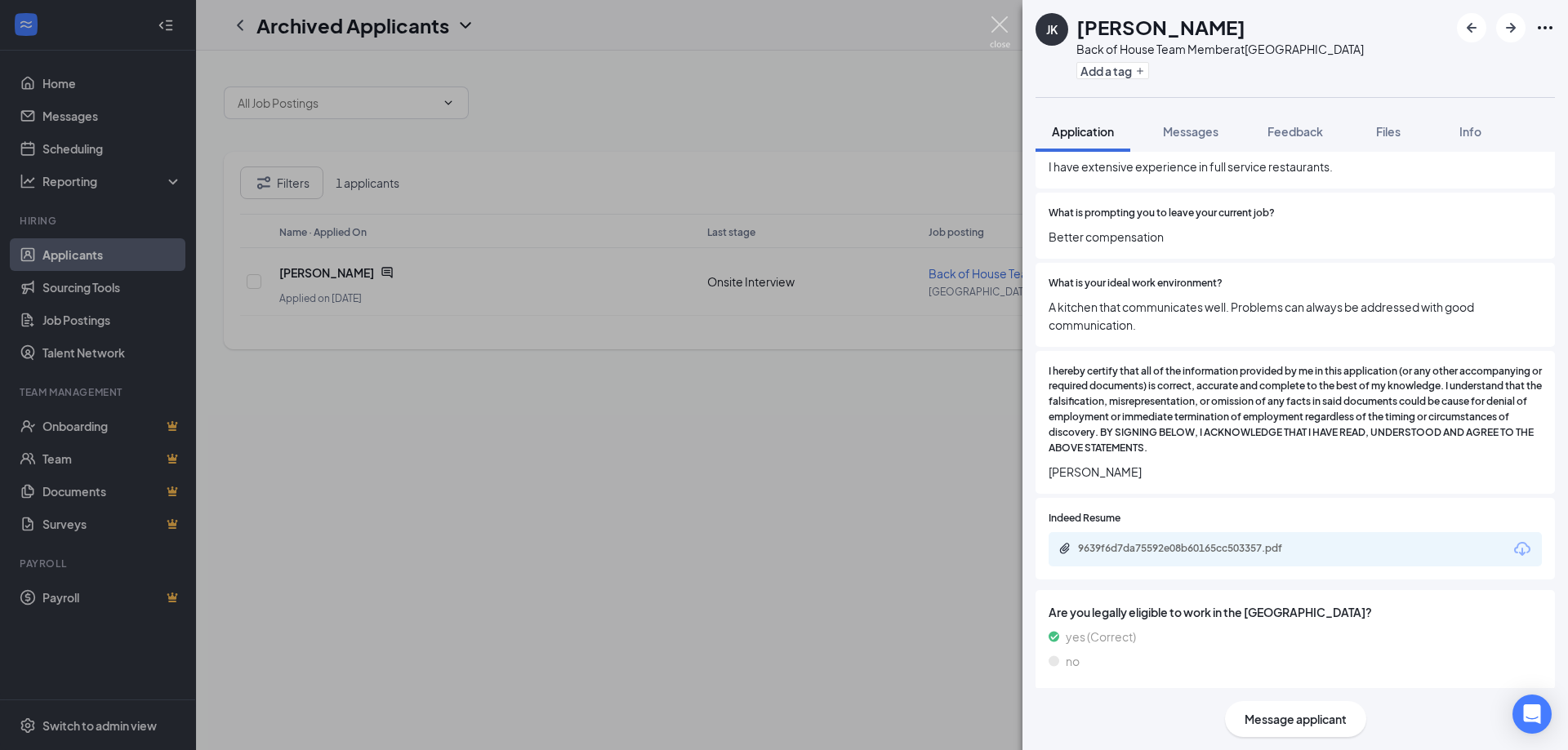
click at [999, 29] on img at bounding box center [999, 32] width 20 height 32
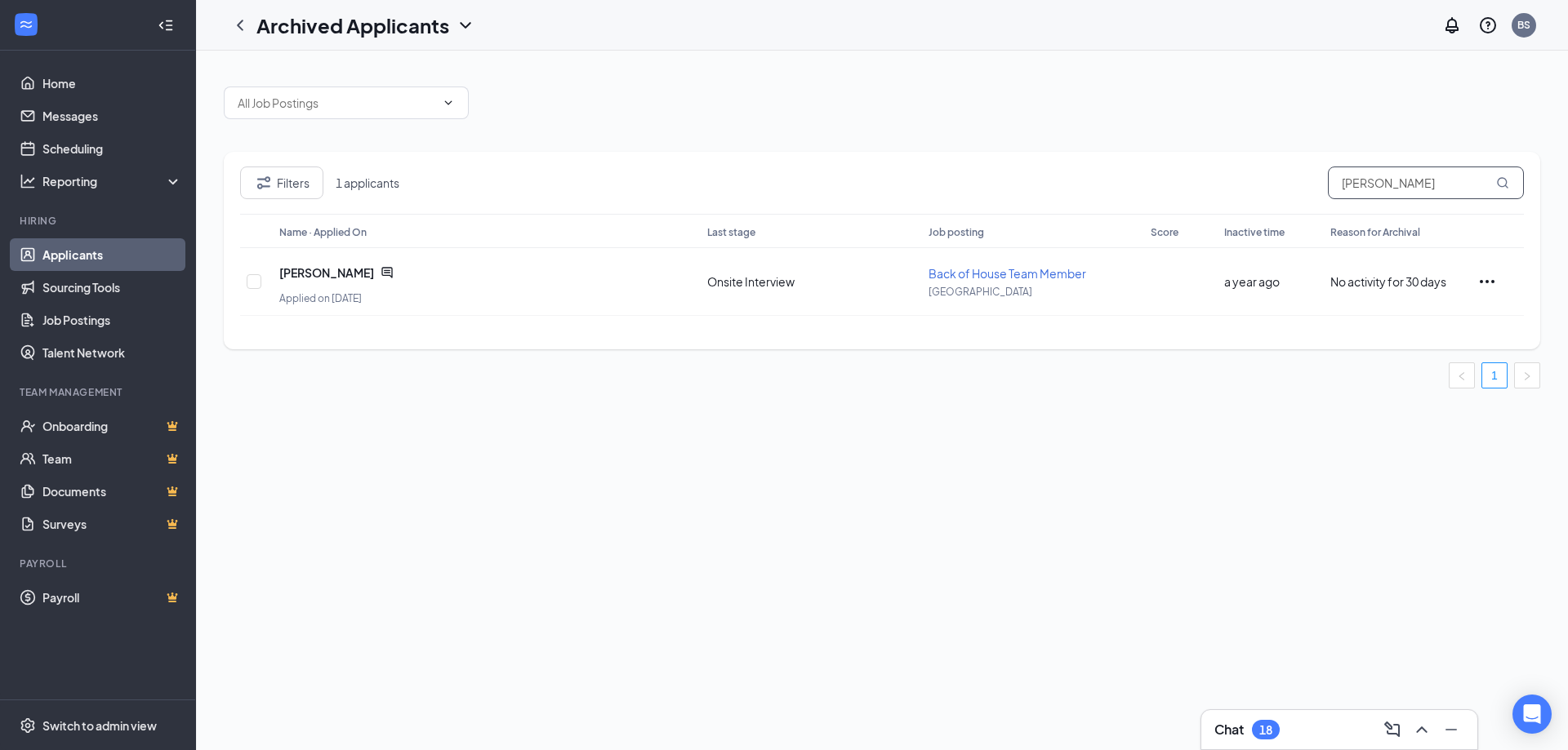
drag, startPoint x: 1396, startPoint y: 184, endPoint x: 1404, endPoint y: 183, distance: 8.1
click at [1396, 184] on input "jeremiah" at bounding box center [1425, 183] width 196 height 33
type input "jeremiah"
click at [342, 34] on h1 "Archived Applicants" at bounding box center [353, 25] width 192 height 28
click at [313, 72] on link "Applicants" at bounding box center [354, 70] width 177 height 17
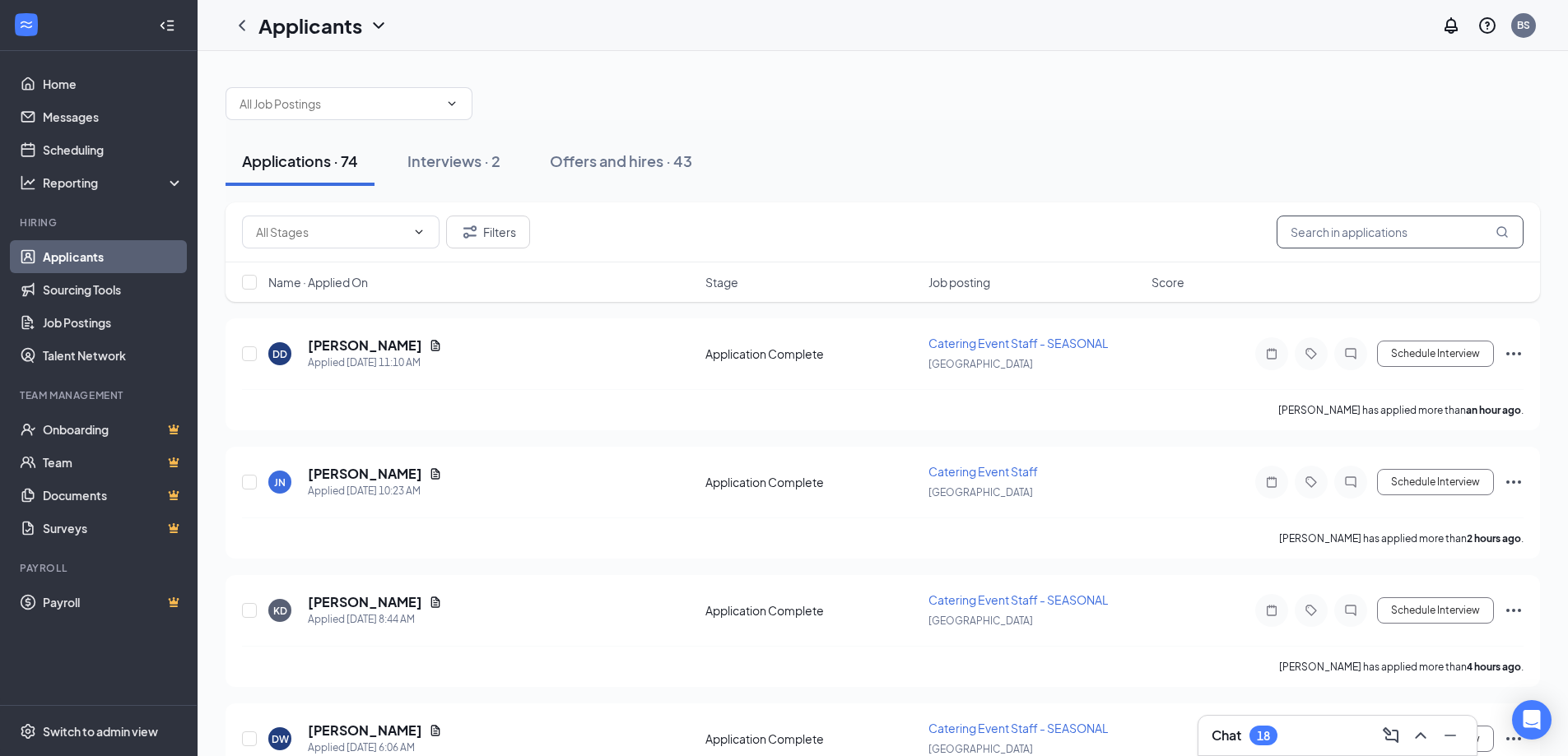
click at [1359, 232] on input "text" at bounding box center [1400, 232] width 247 height 33
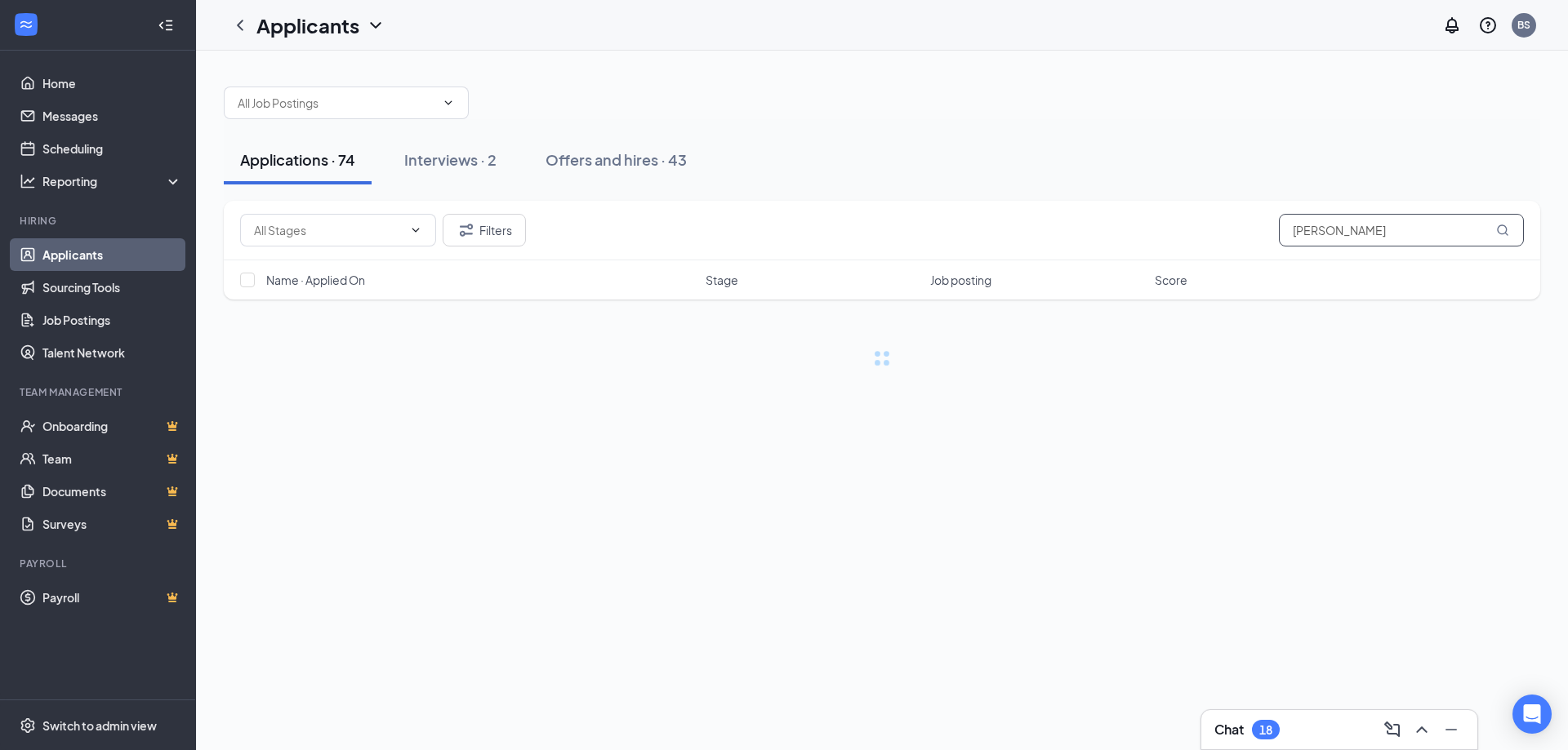
type input "jeremiah"
click at [373, 27] on icon "ChevronDown" at bounding box center [375, 25] width 20 height 20
click at [343, 107] on link "Archived applicants" at bounding box center [354, 106] width 177 height 17
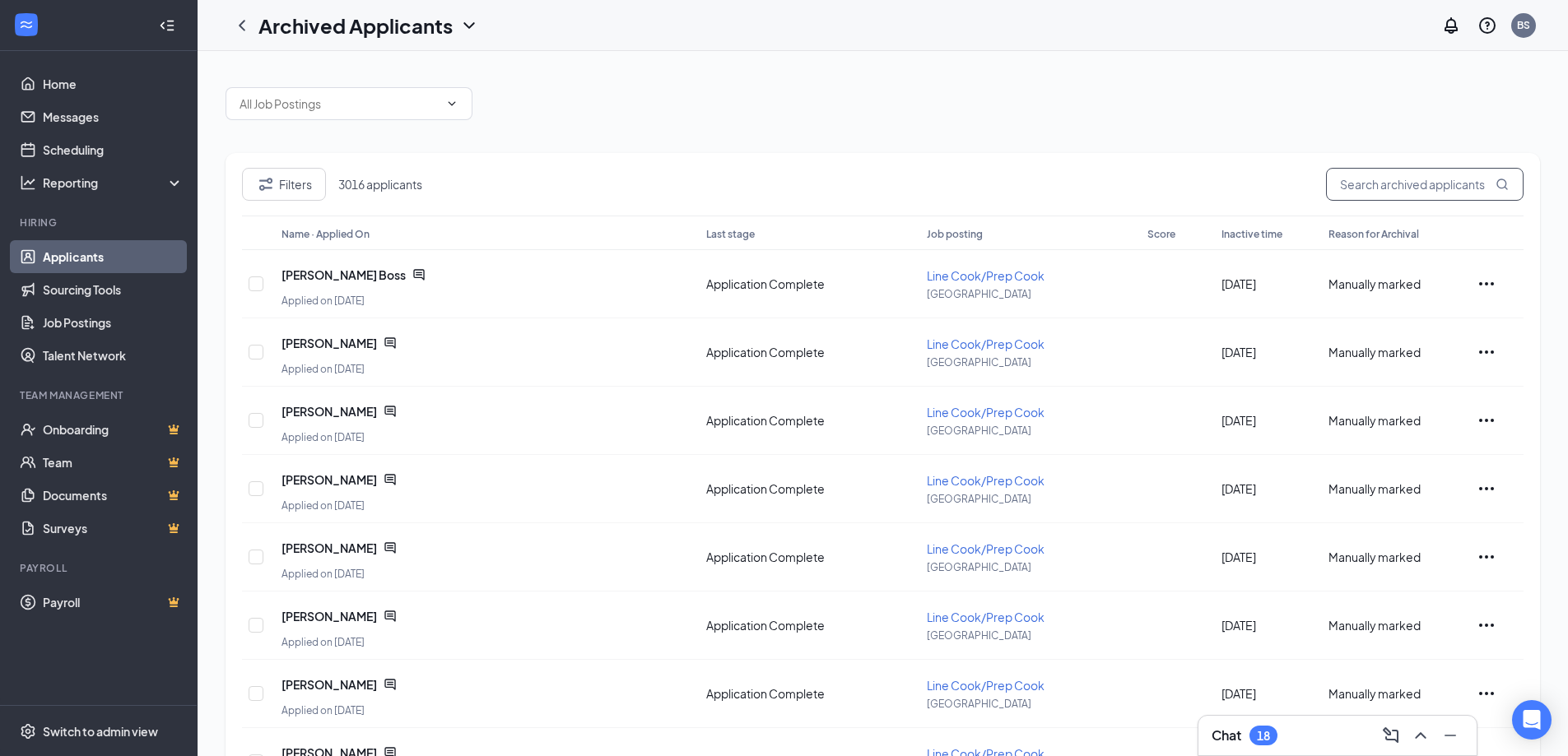
click at [1439, 187] on input "text" at bounding box center [1424, 184] width 197 height 33
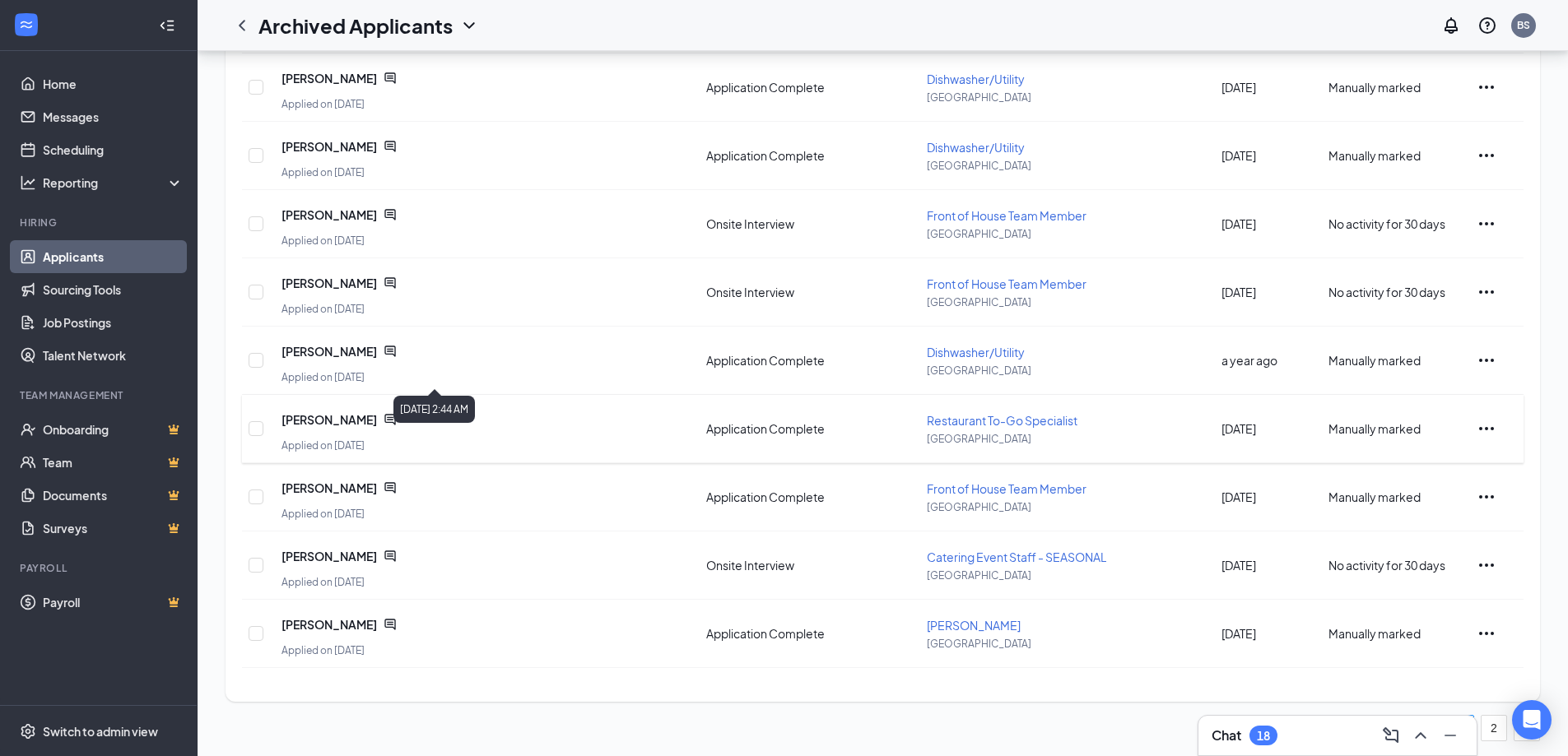
scroll to position [270, 0]
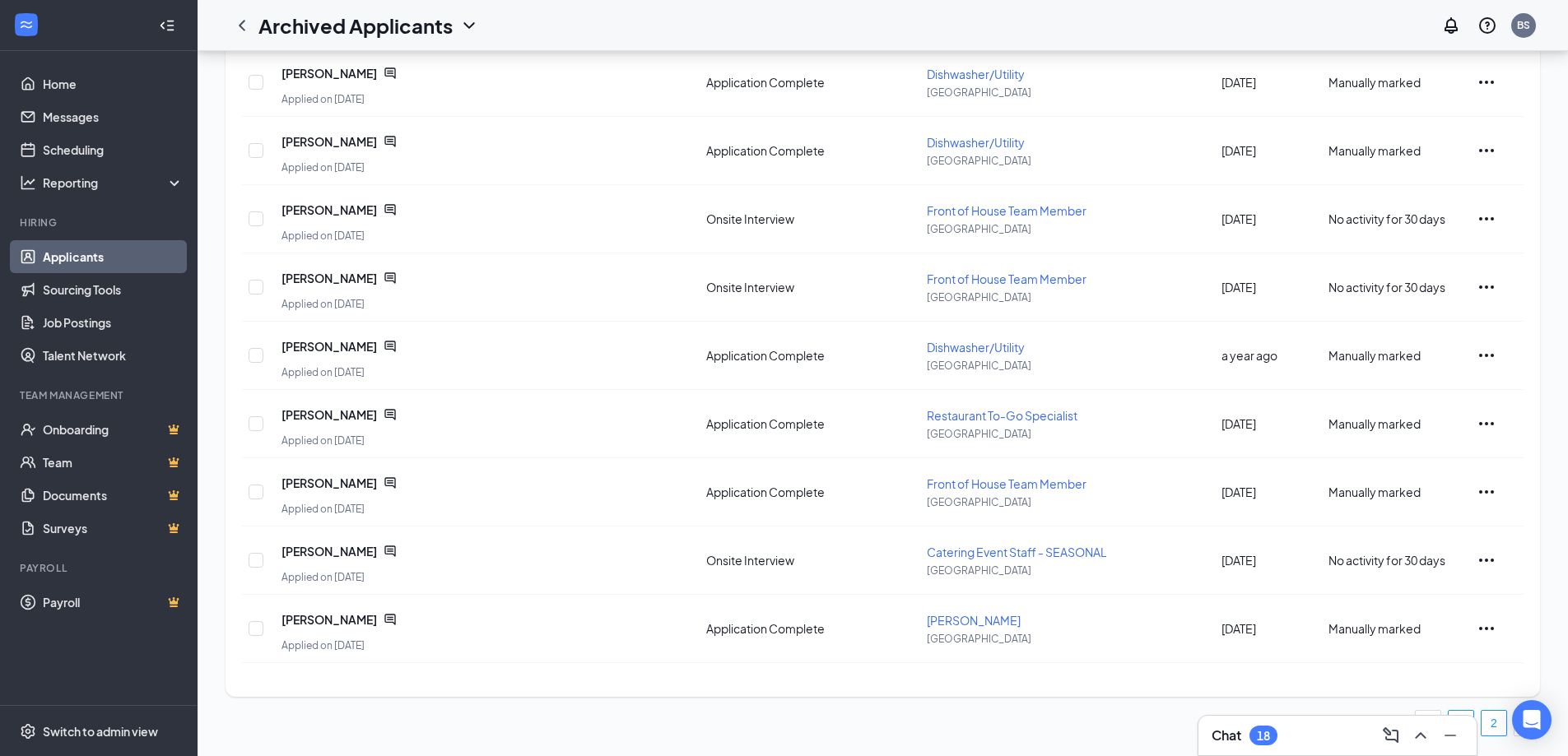
type input "joseph"
click at [1500, 725] on link "2" at bounding box center [1493, 723] width 25 height 25
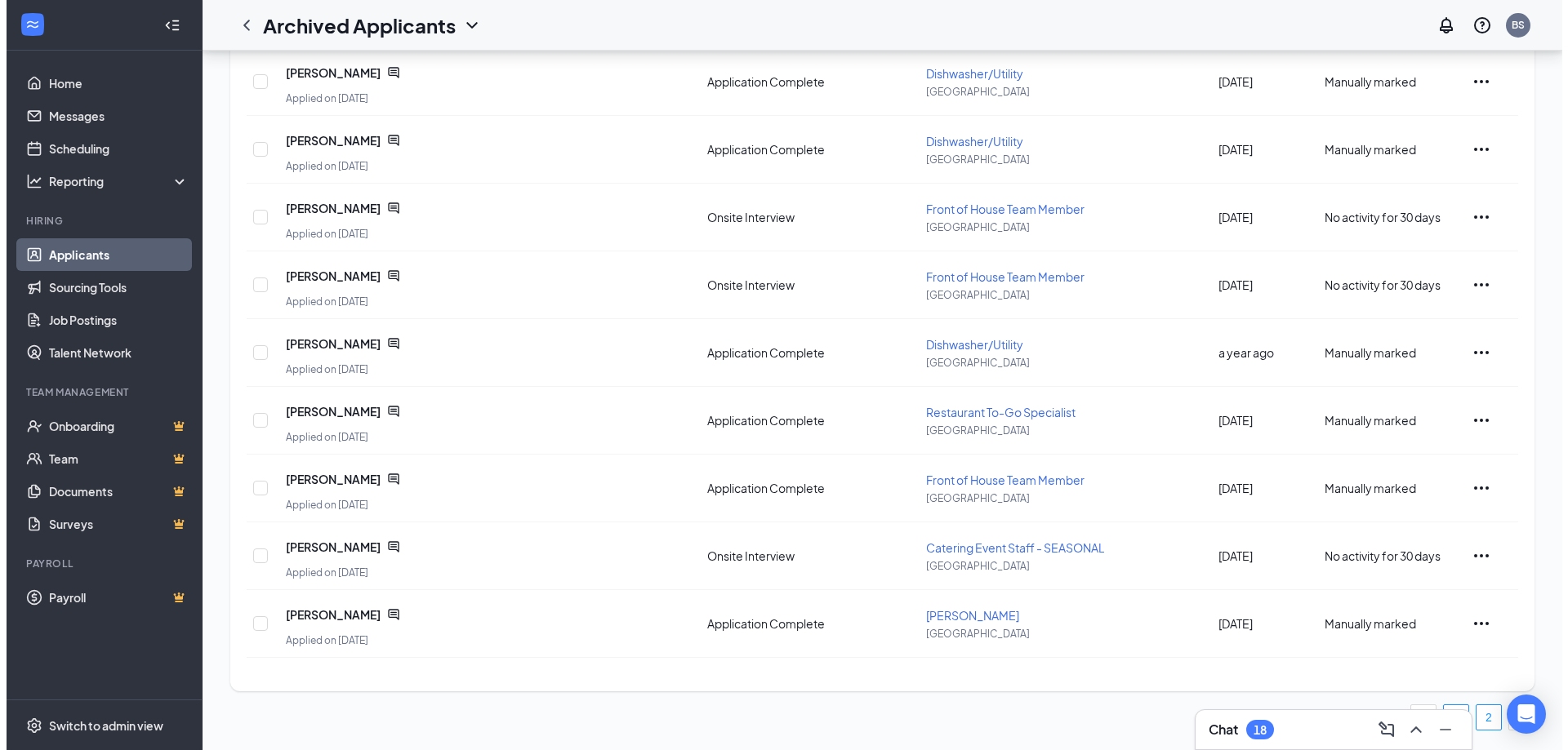
scroll to position [0, 0]
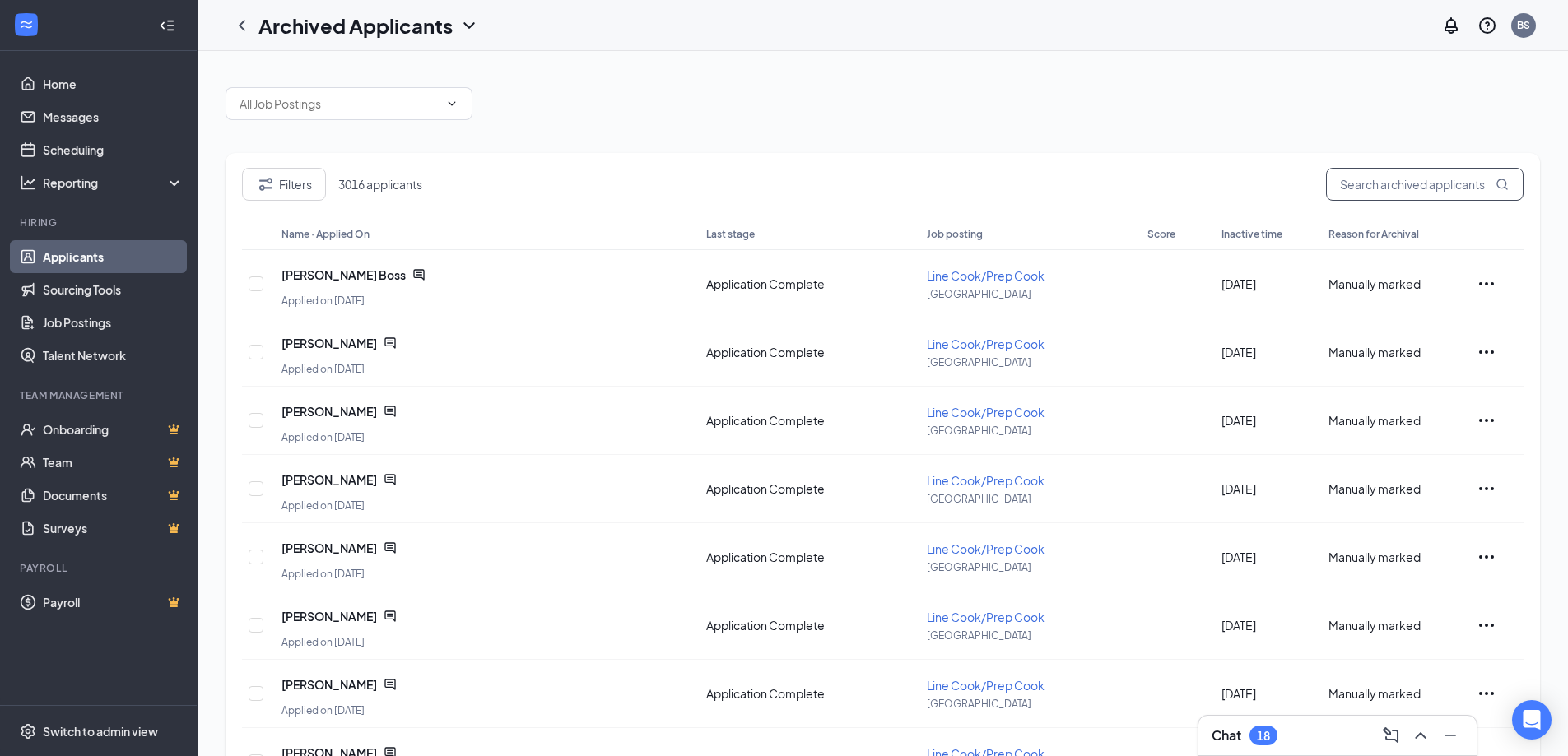
click at [1434, 186] on input "text" at bounding box center [1424, 184] width 197 height 33
type input "[PERSON_NAME]"
click at [329, 280] on span "Brandon Pemberton" at bounding box center [329, 275] width 96 height 17
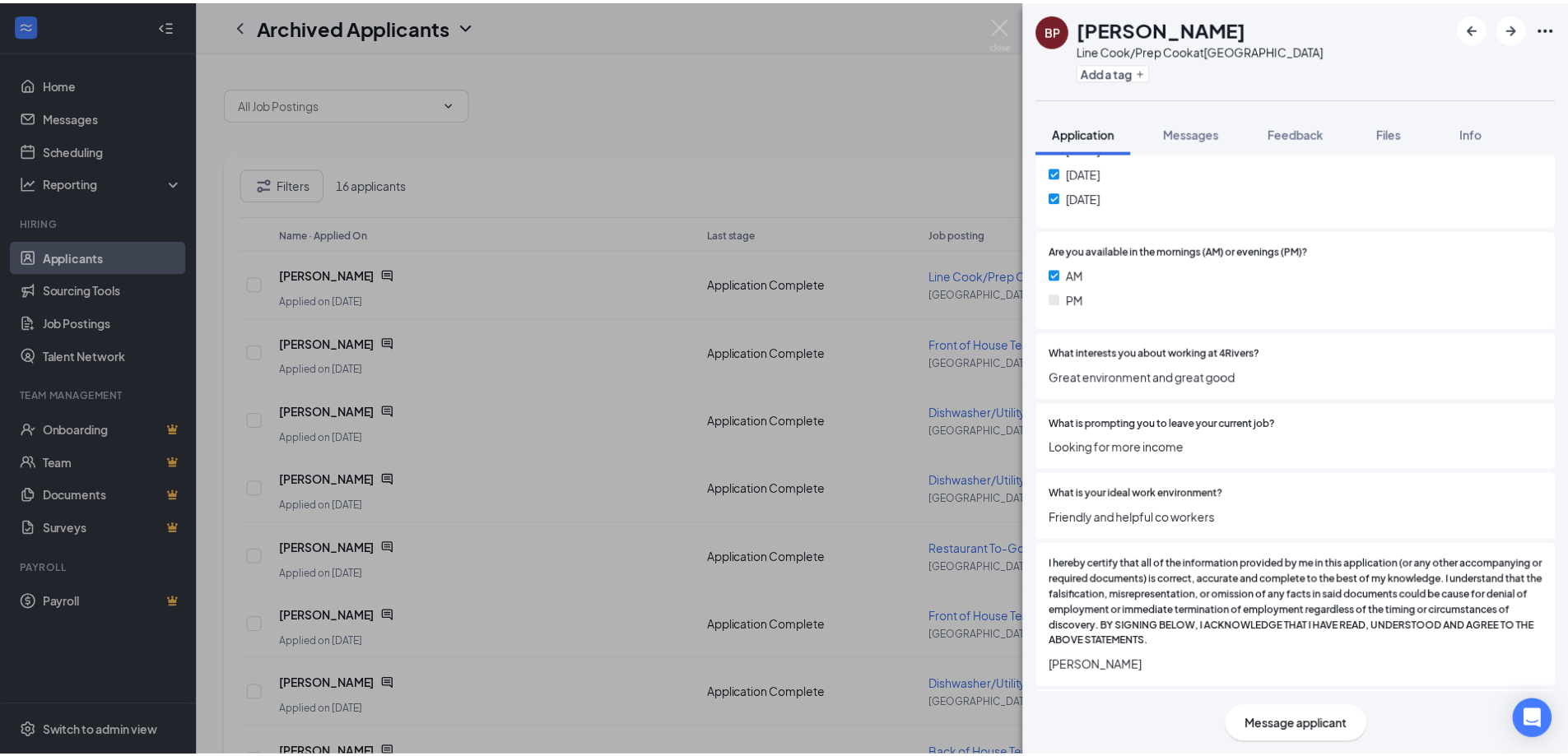
scroll to position [1316, 0]
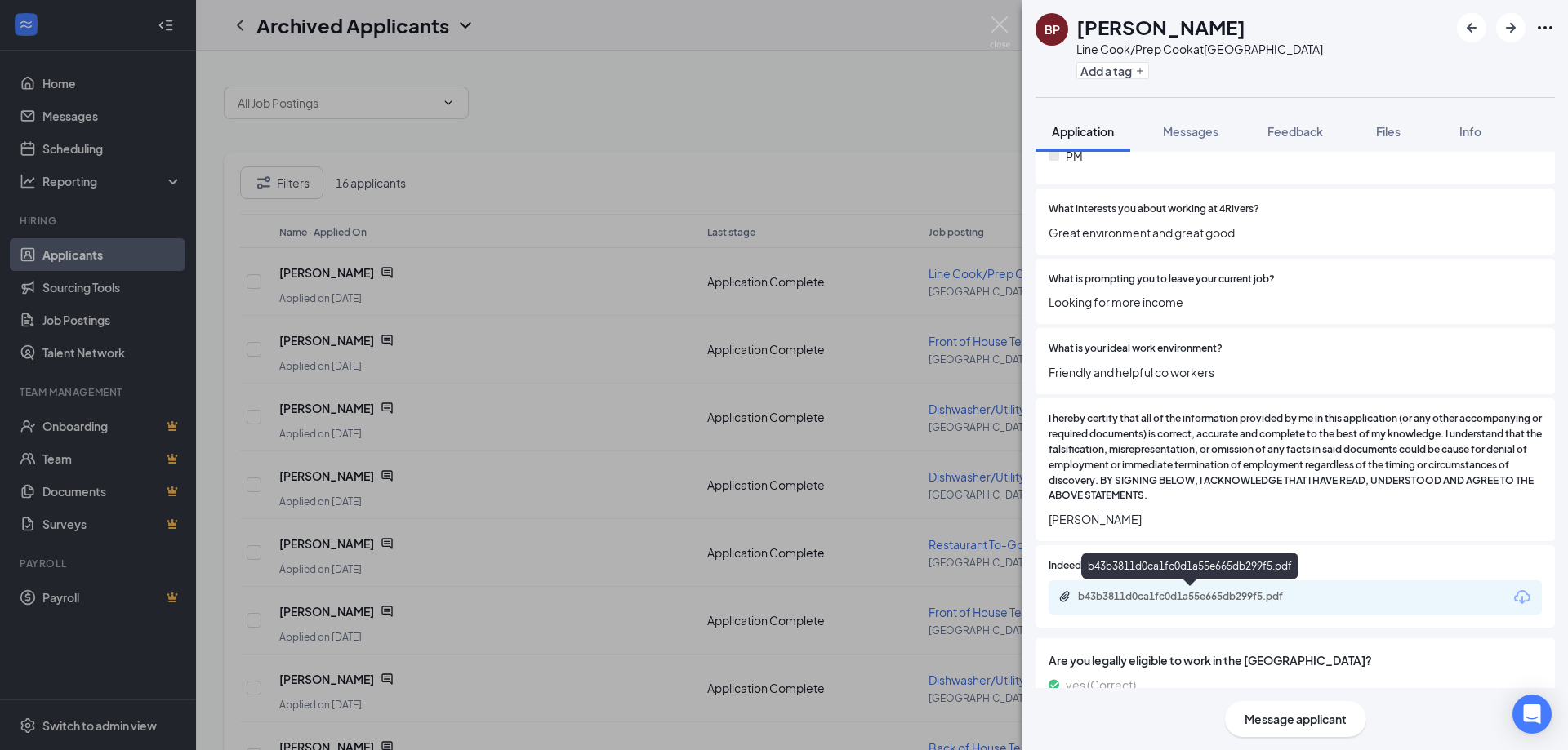
click at [1202, 598] on div "b43b3811d0ca1fc0d1a55e665db299f5.pdf" at bounding box center [1192, 596] width 229 height 13
click at [998, 23] on img at bounding box center [999, 32] width 20 height 32
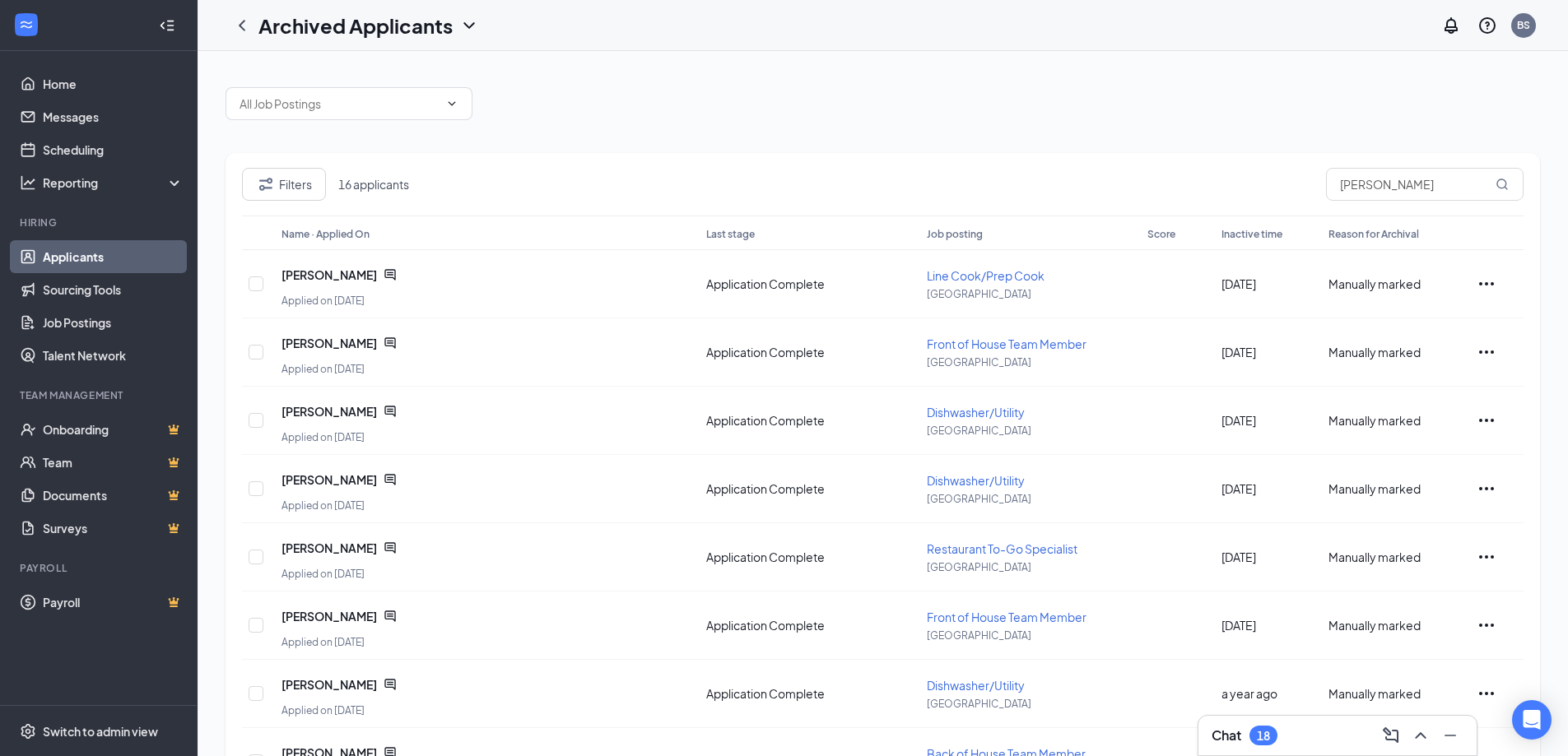
click at [355, 34] on h1 "Archived Applicants" at bounding box center [355, 25] width 194 height 28
click at [512, 55] on div "Filters 16 applicants brandon Name · Applied On Last stage Job posting Score In…" at bounding box center [883, 538] width 1371 height 974
click at [354, 101] on input "text" at bounding box center [339, 103] width 199 height 18
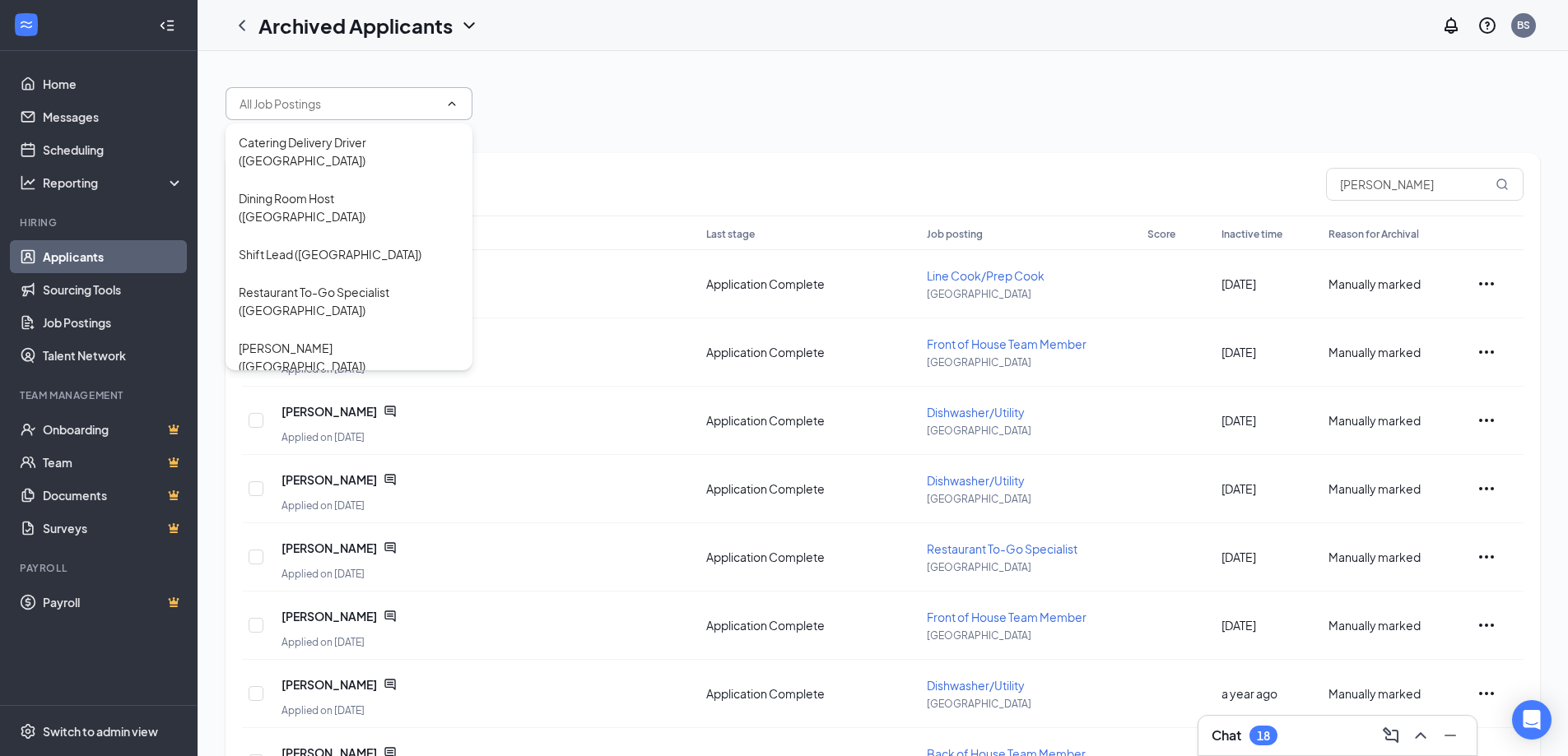
click at [365, 100] on input "text" at bounding box center [339, 103] width 199 height 18
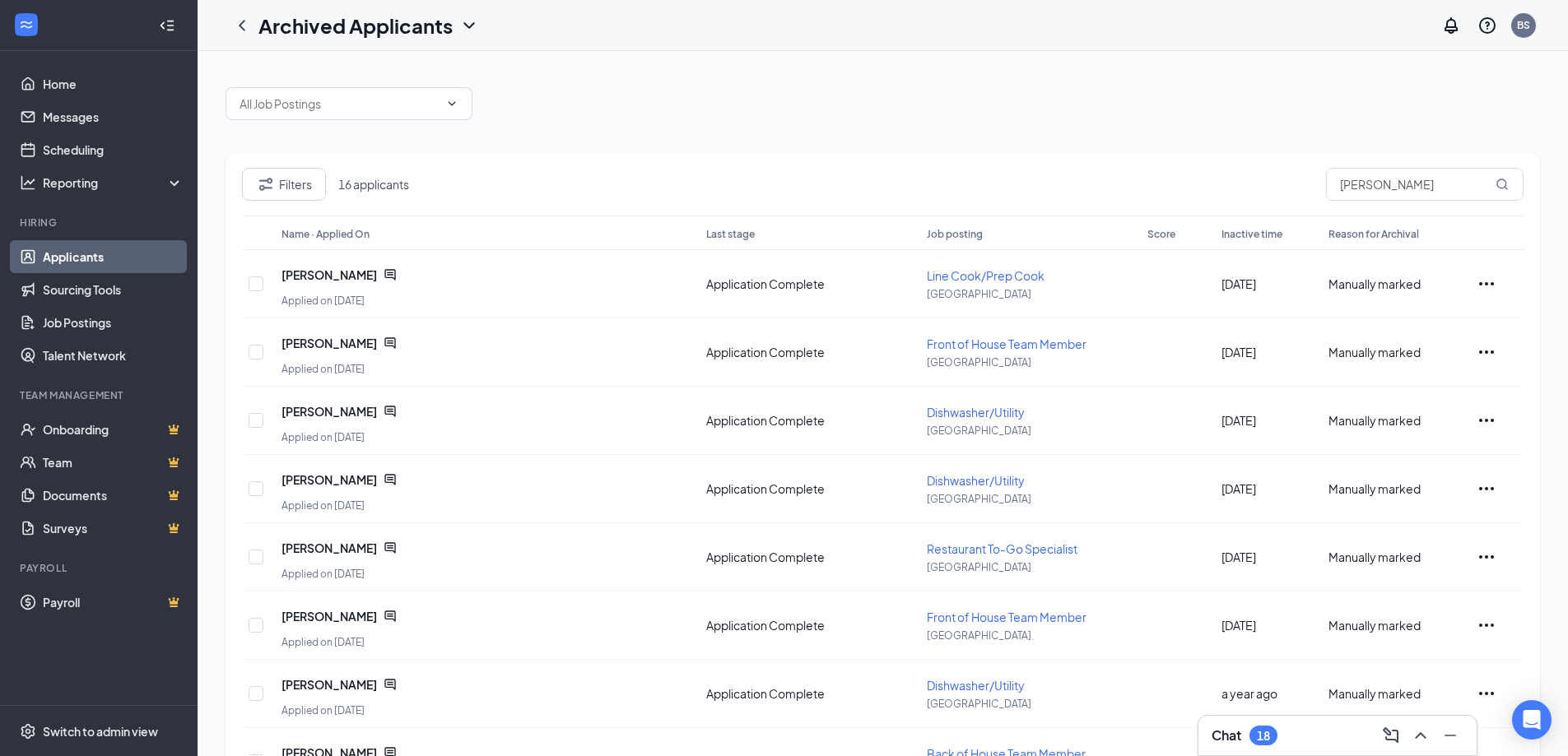
click at [469, 21] on icon "ChevronDown" at bounding box center [469, 25] width 20 height 20
click at [309, 70] on link "Applicants" at bounding box center [357, 71] width 178 height 17
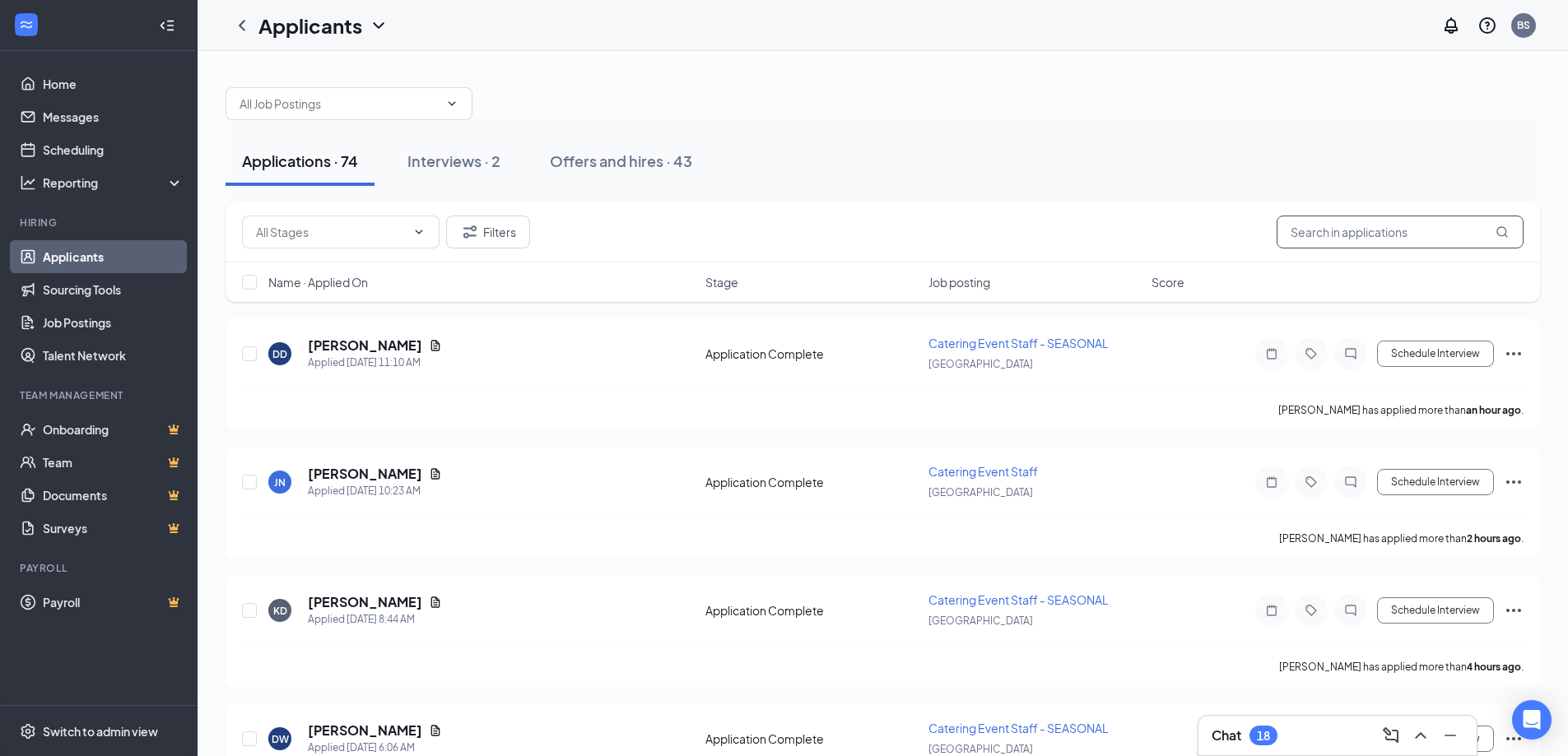
click at [1359, 231] on input "text" at bounding box center [1400, 232] width 247 height 33
type input "brando"
type input "[PERSON_NAME]"
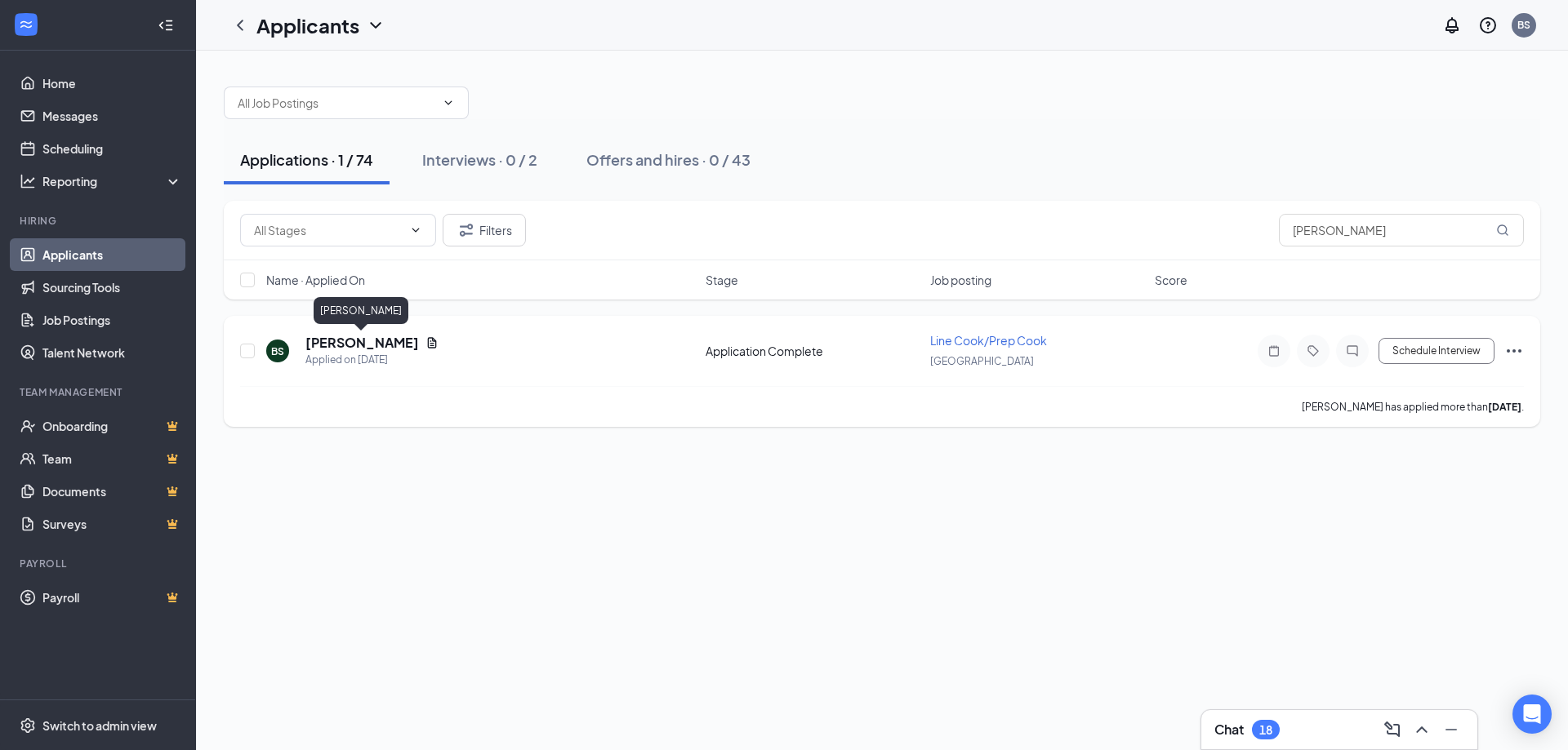
click at [346, 342] on h5 "[PERSON_NAME]" at bounding box center [362, 343] width 113 height 18
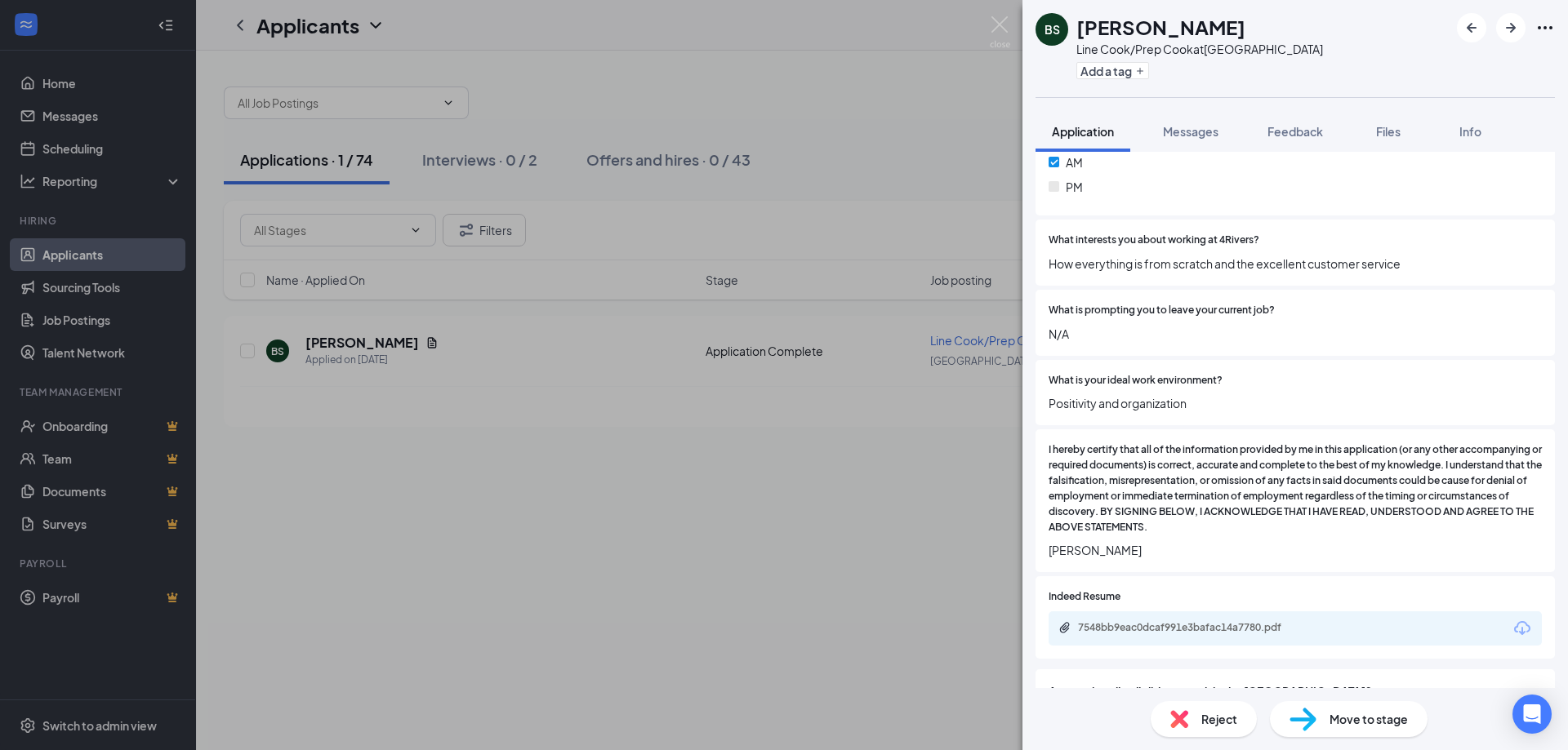
scroll to position [1224, 0]
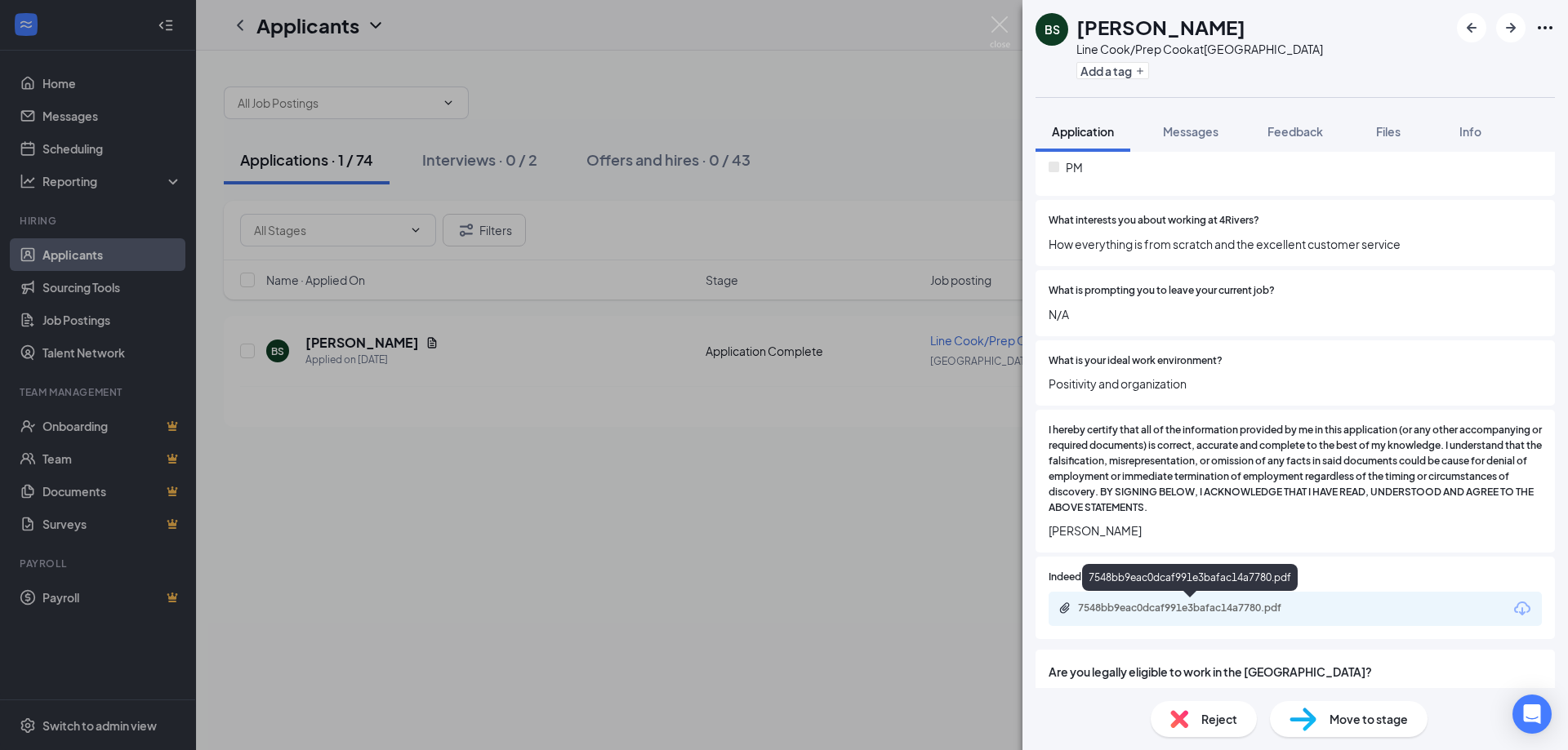
click at [1168, 601] on div "7548bb9eac0dcaf991e3bafac14a7780.pdf" at bounding box center [1192, 607] width 229 height 13
click at [999, 28] on img at bounding box center [999, 32] width 20 height 32
